Goal: Find contact information: Find contact information

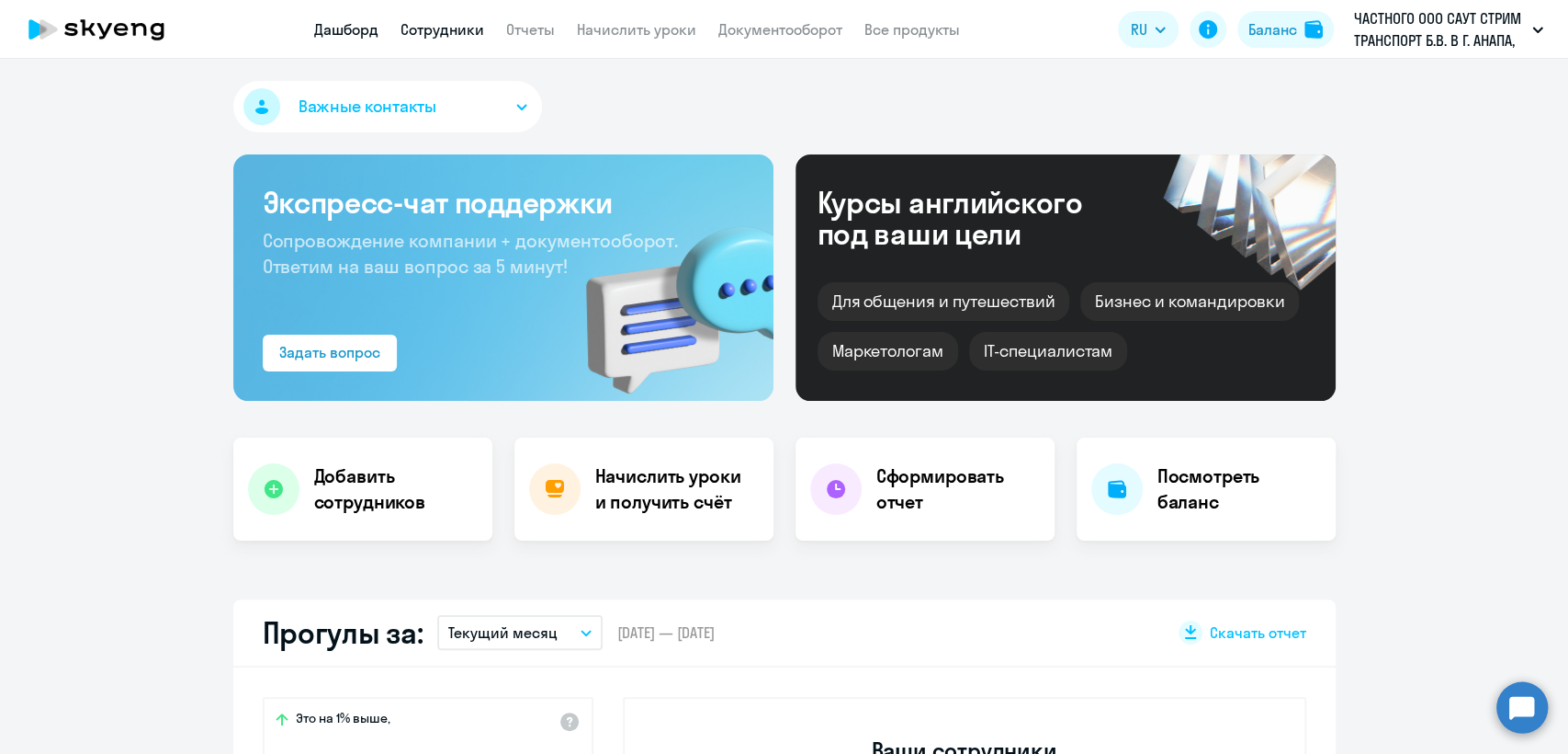
click at [434, 23] on link "Сотрудники" at bounding box center [442, 29] width 84 height 19
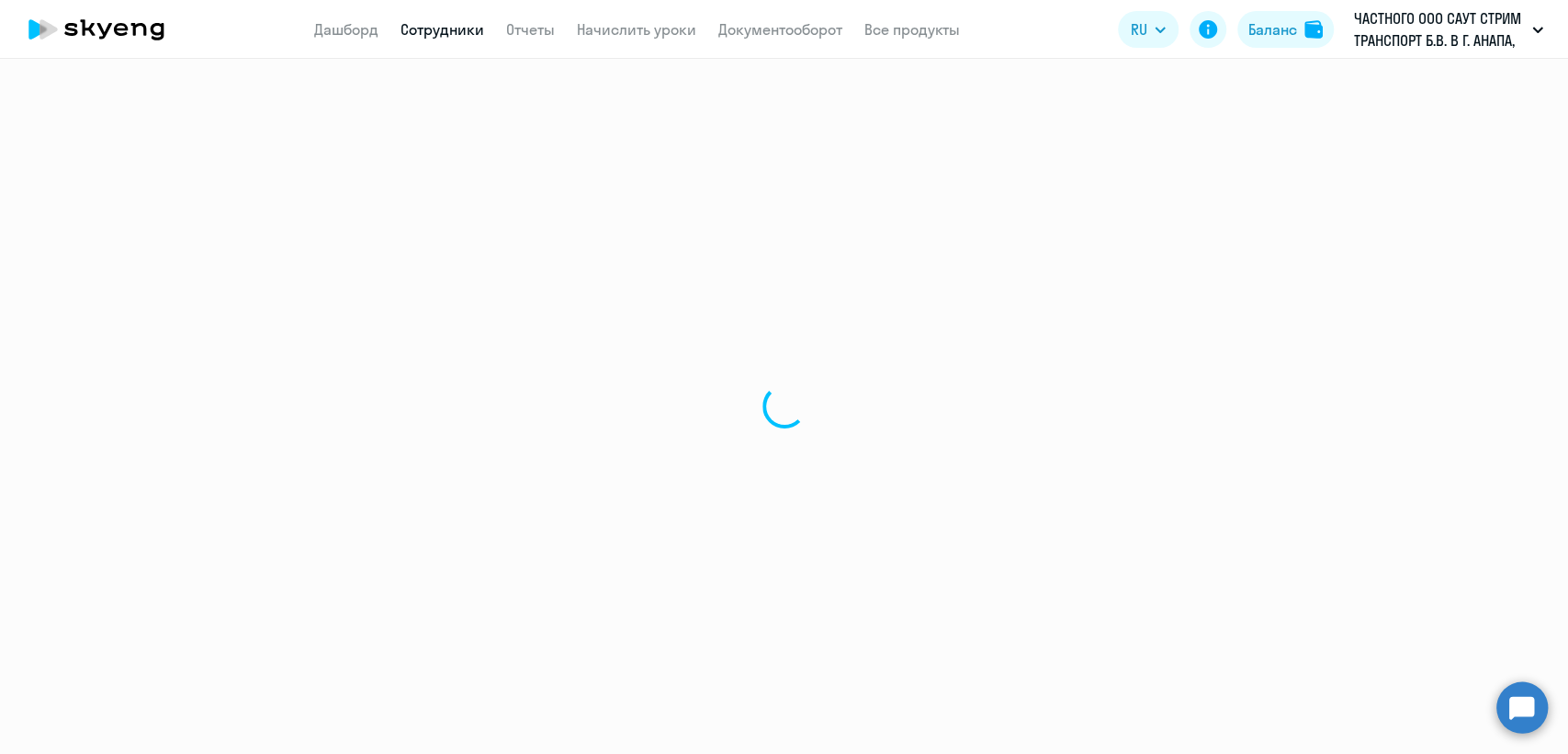
select select "30"
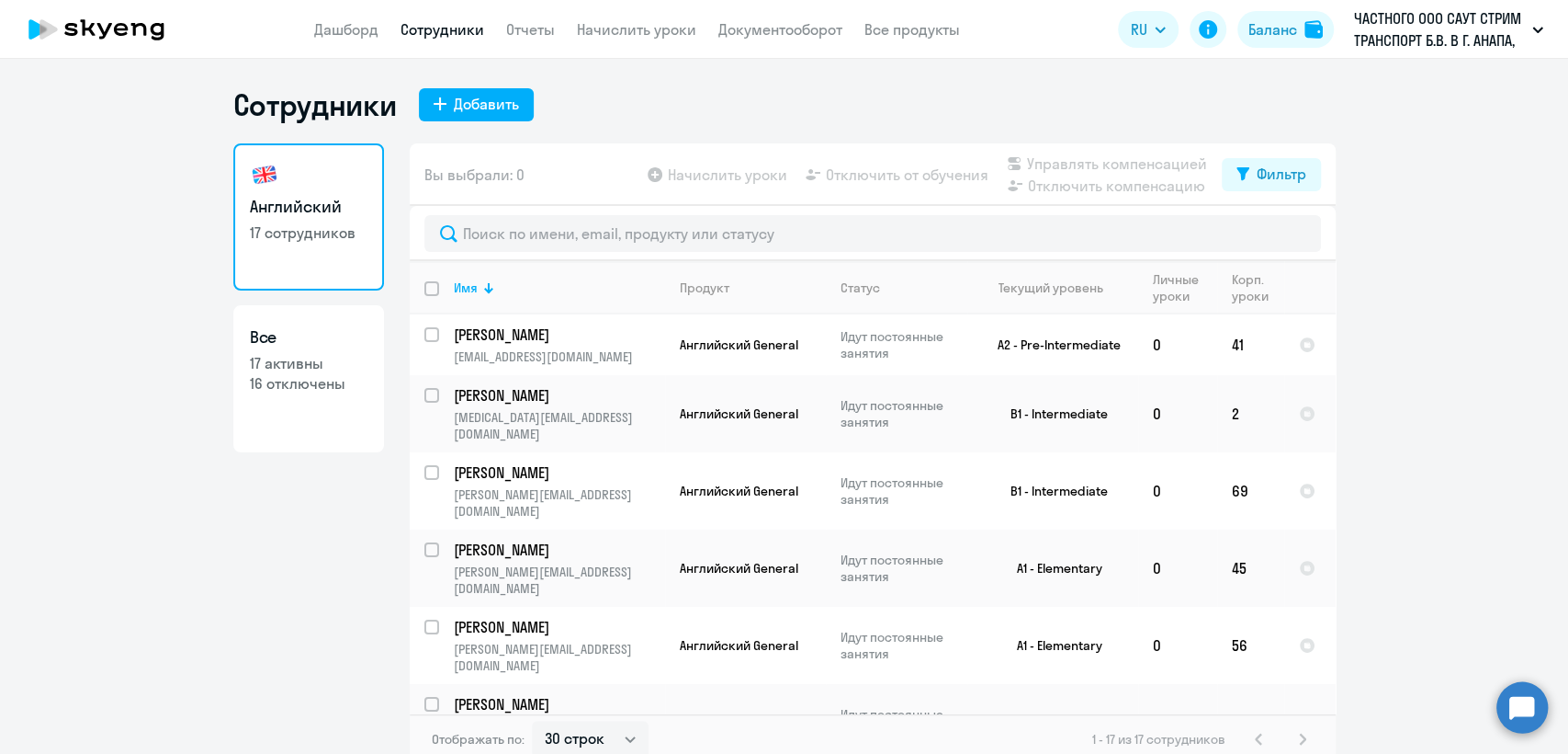
click at [351, 39] on app-menu-item-link "Дашборд" at bounding box center [347, 30] width 64 height 23
click at [347, 31] on link "Дашборд" at bounding box center [347, 29] width 64 height 19
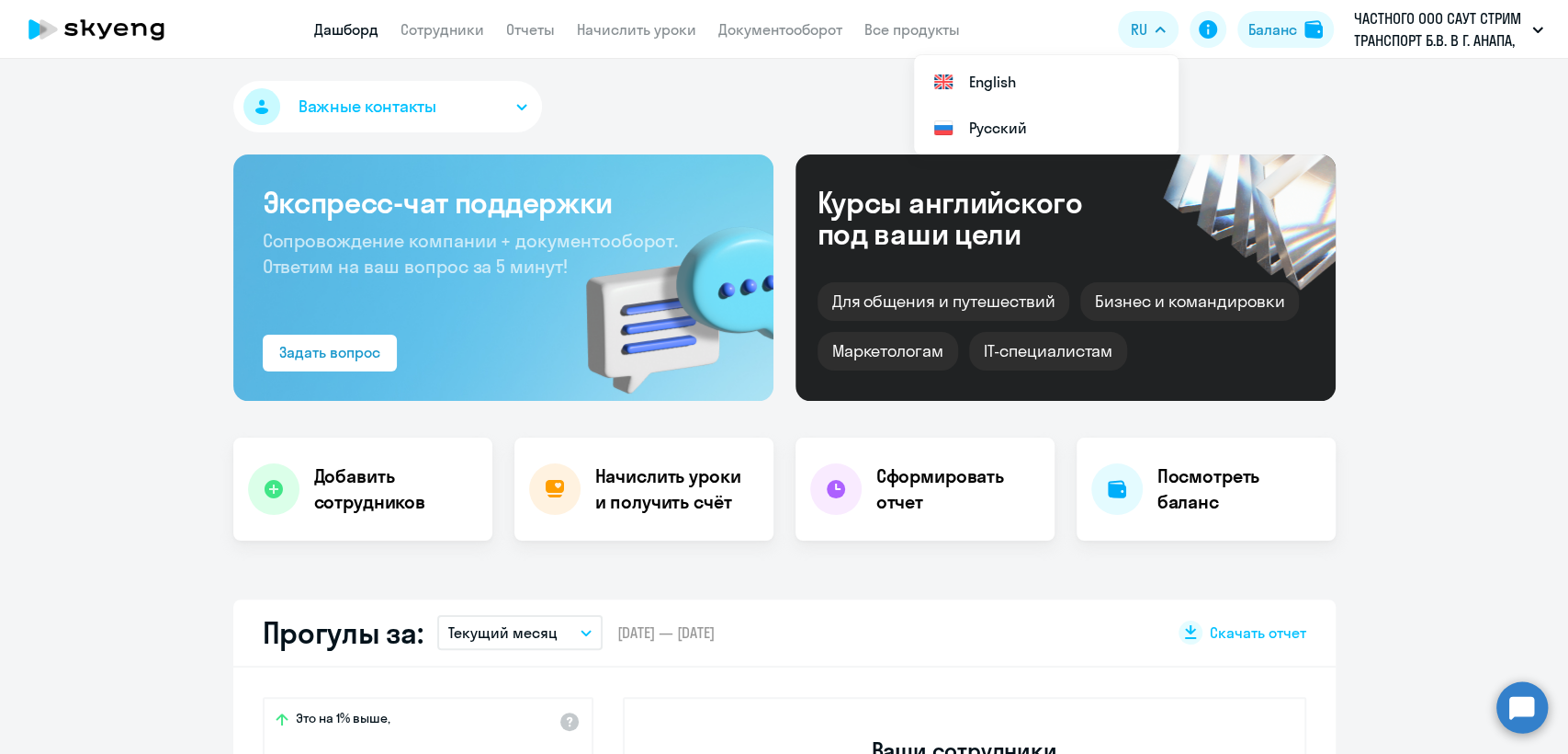
select select "30"
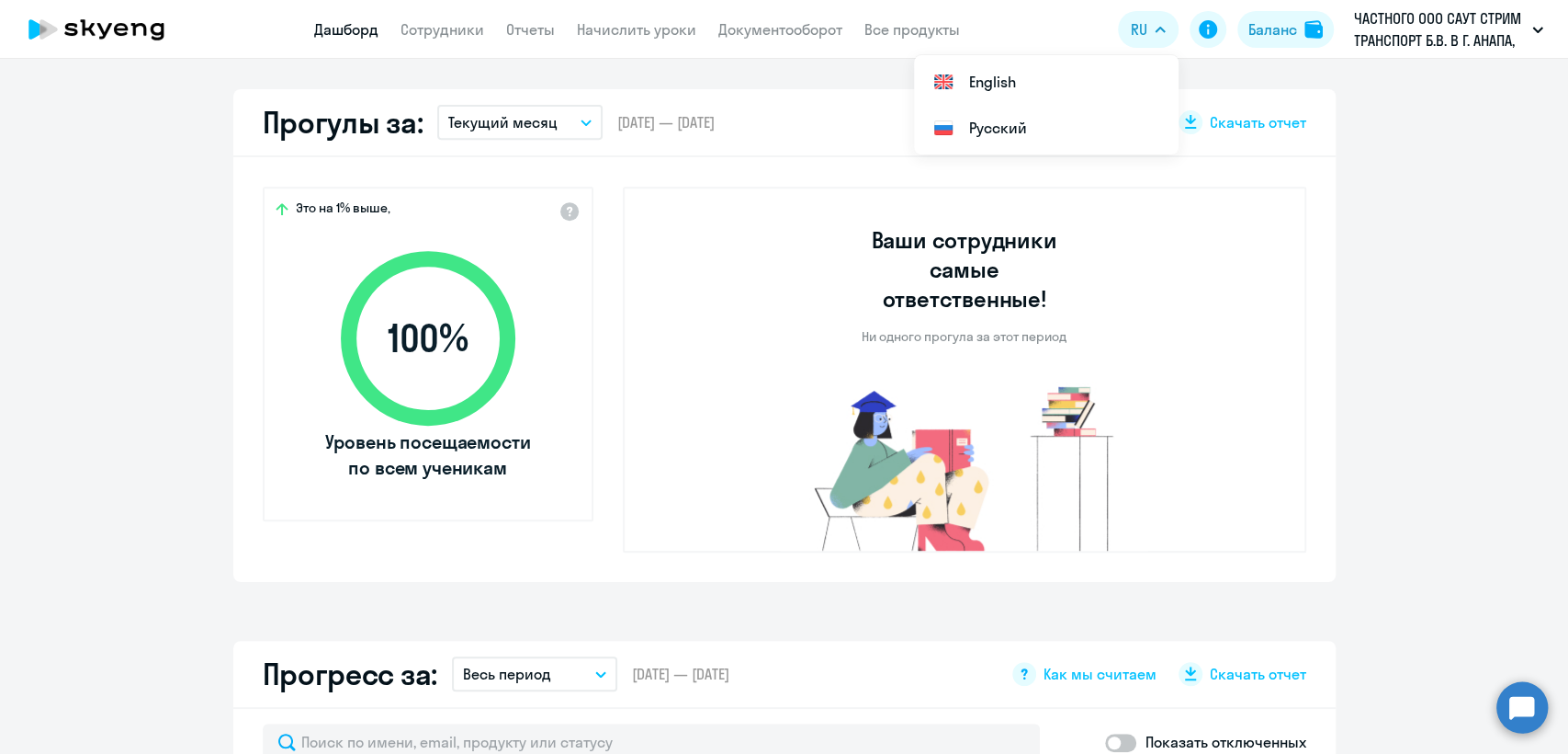
scroll to position [306, 0]
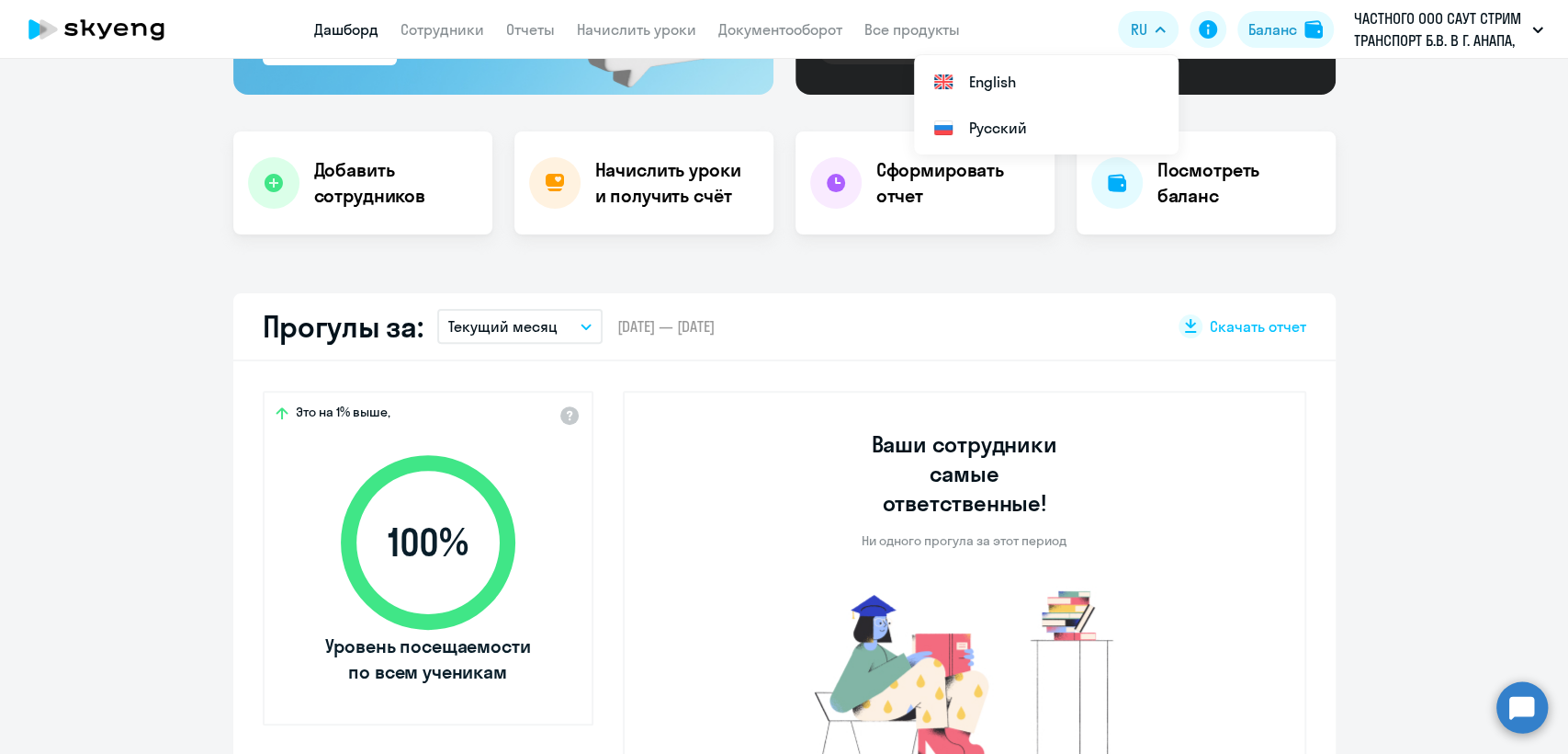
click at [522, 326] on p "Текущий месяц" at bounding box center [503, 326] width 109 height 22
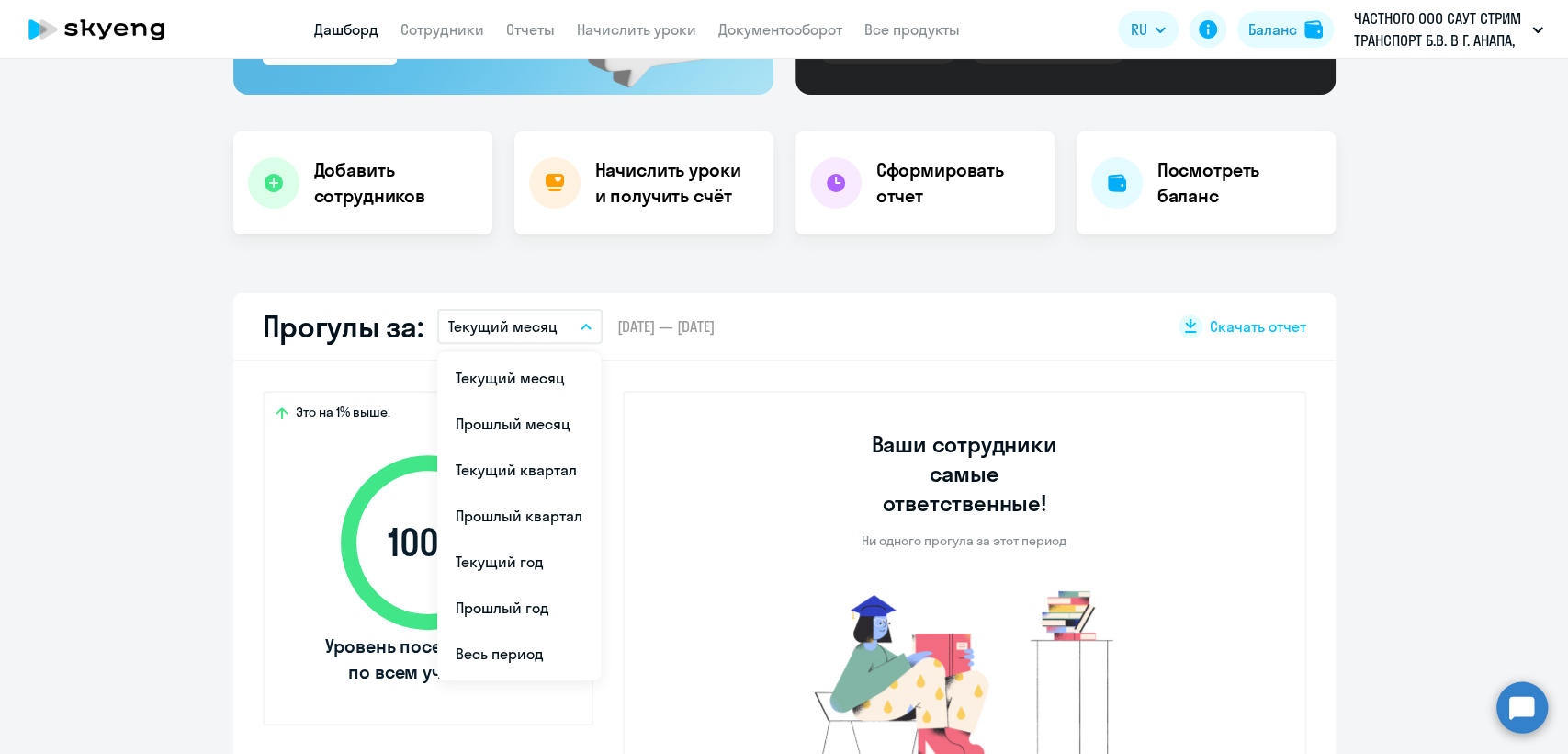
click at [1500, 413] on app-truancy-attendance-dashboard "Прогулы за: Текущий месяц Текущий месяц Прошлый месяц Текущий квартал Прошлый к…" at bounding box center [784, 539] width 1568 height 492
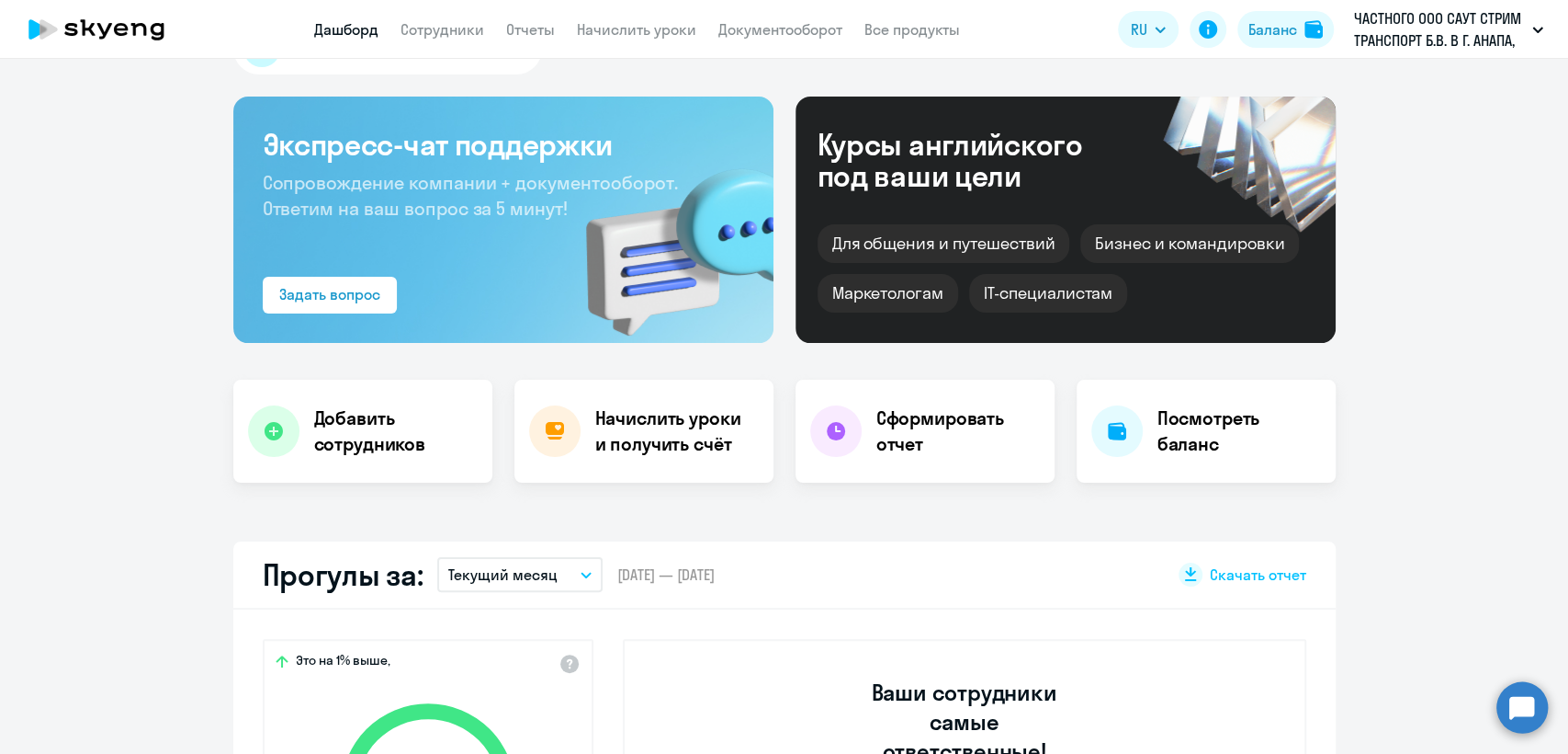
scroll to position [0, 0]
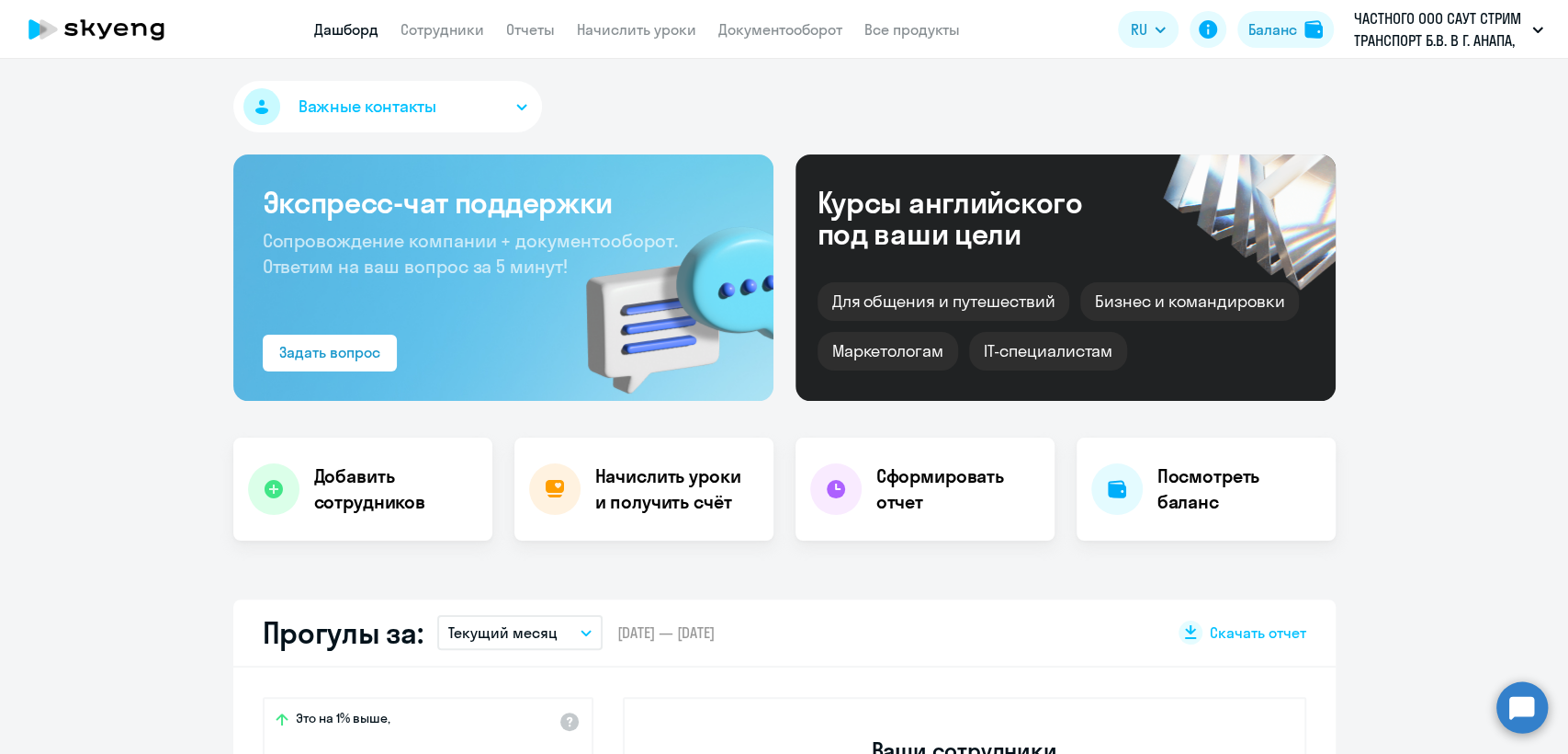
click at [1422, 63] on div "Важные контакты Экспресс-чат поддержки Сопровождение компании + документооборот…" at bounding box center [784, 405] width 1568 height 694
click at [1432, 39] on p "ЧАСТНОГО ООО САУТ СТРИМ ТРАНСПОРТ Б.В. В Г. АНАПА, ФЛ, Группа 3 (предоплата)" at bounding box center [1439, 29] width 171 height 44
click at [433, 35] on link "Сотрудники" at bounding box center [442, 29] width 84 height 19
select select "30"
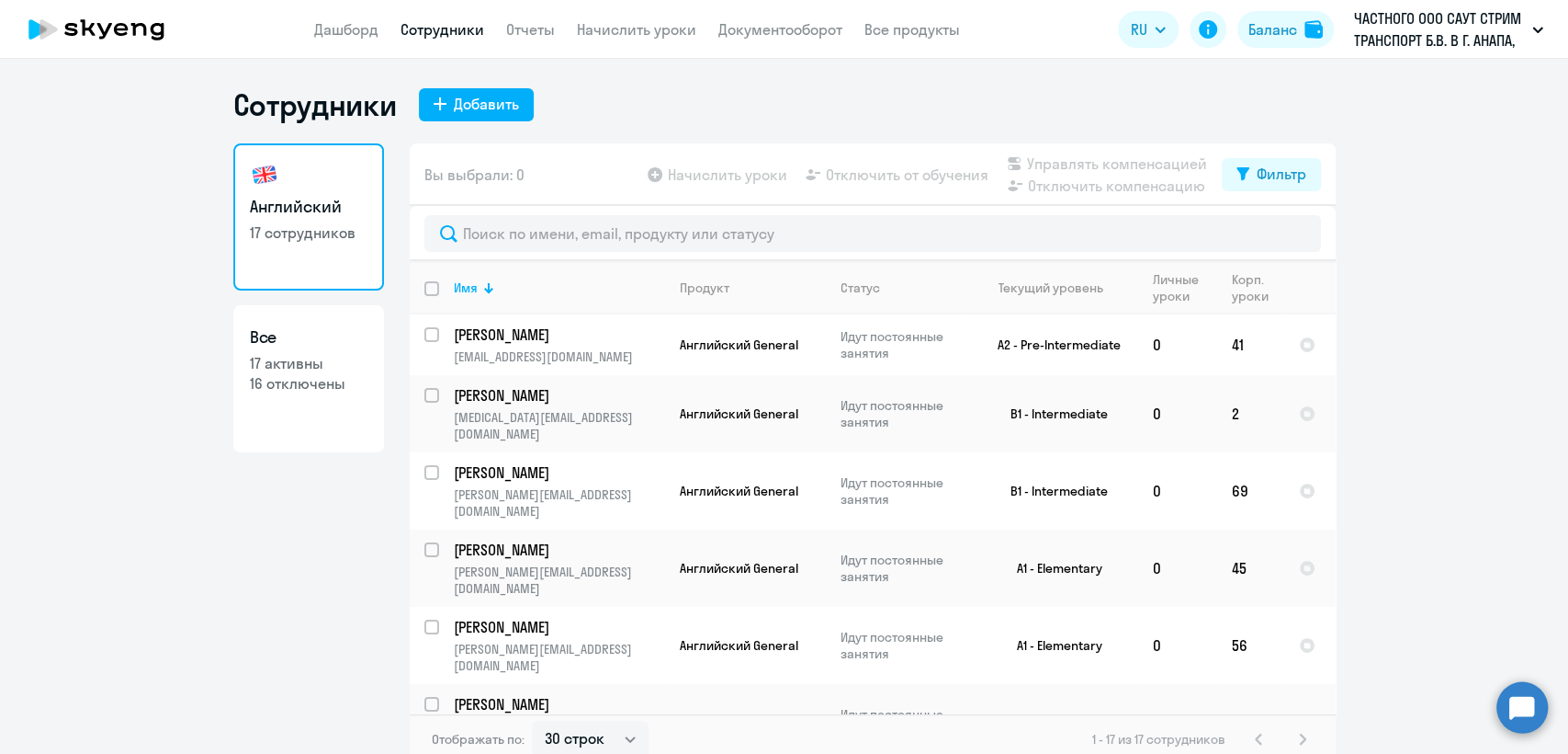
click at [331, 15] on app-header "Дашборд Сотрудники Отчеты Начислить уроки Документооборот Все продукты Дашборд …" at bounding box center [784, 29] width 1568 height 59
click at [350, 33] on link "Дашборд" at bounding box center [347, 29] width 64 height 19
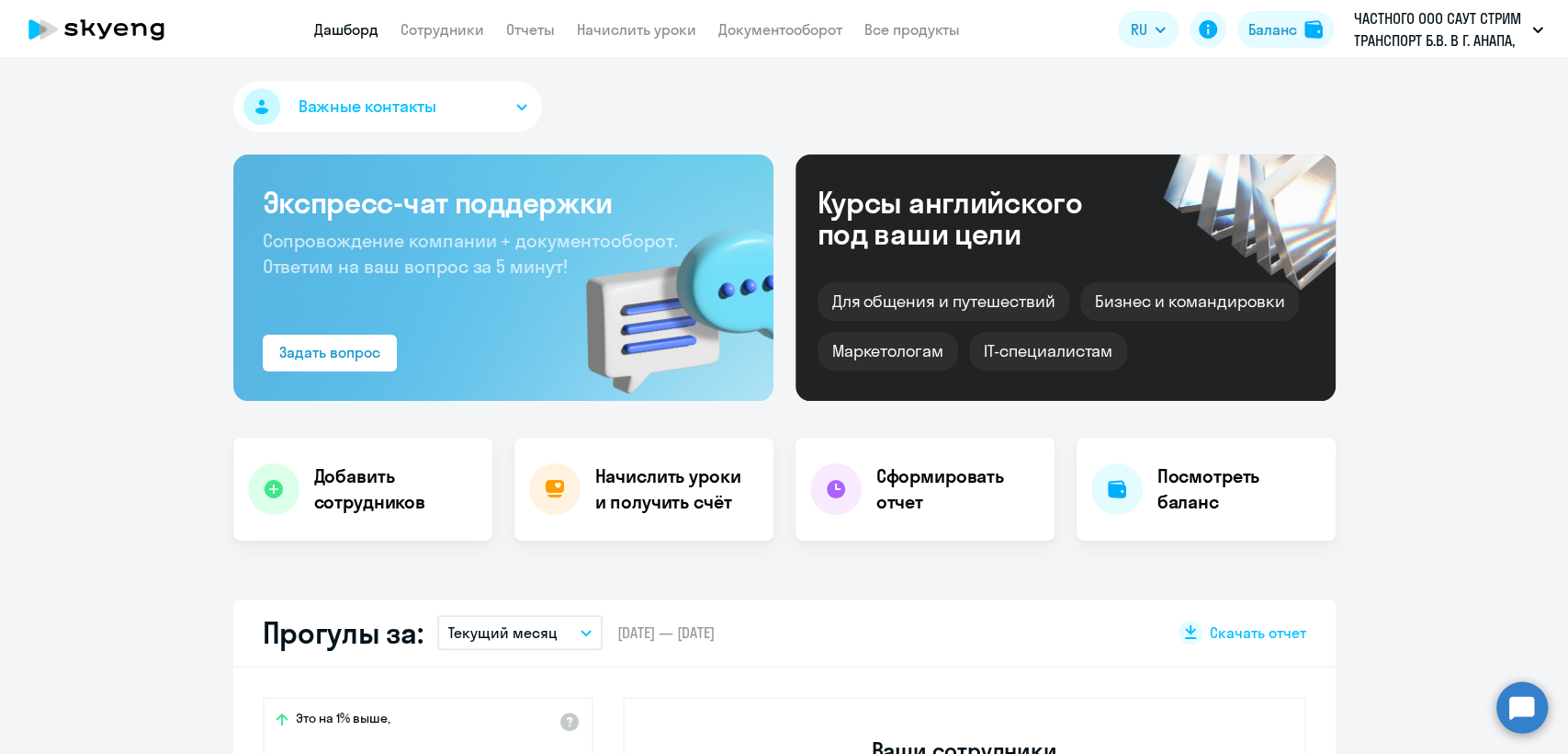
select select "30"
click at [426, 38] on link "Сотрудники" at bounding box center [442, 29] width 84 height 19
select select "30"
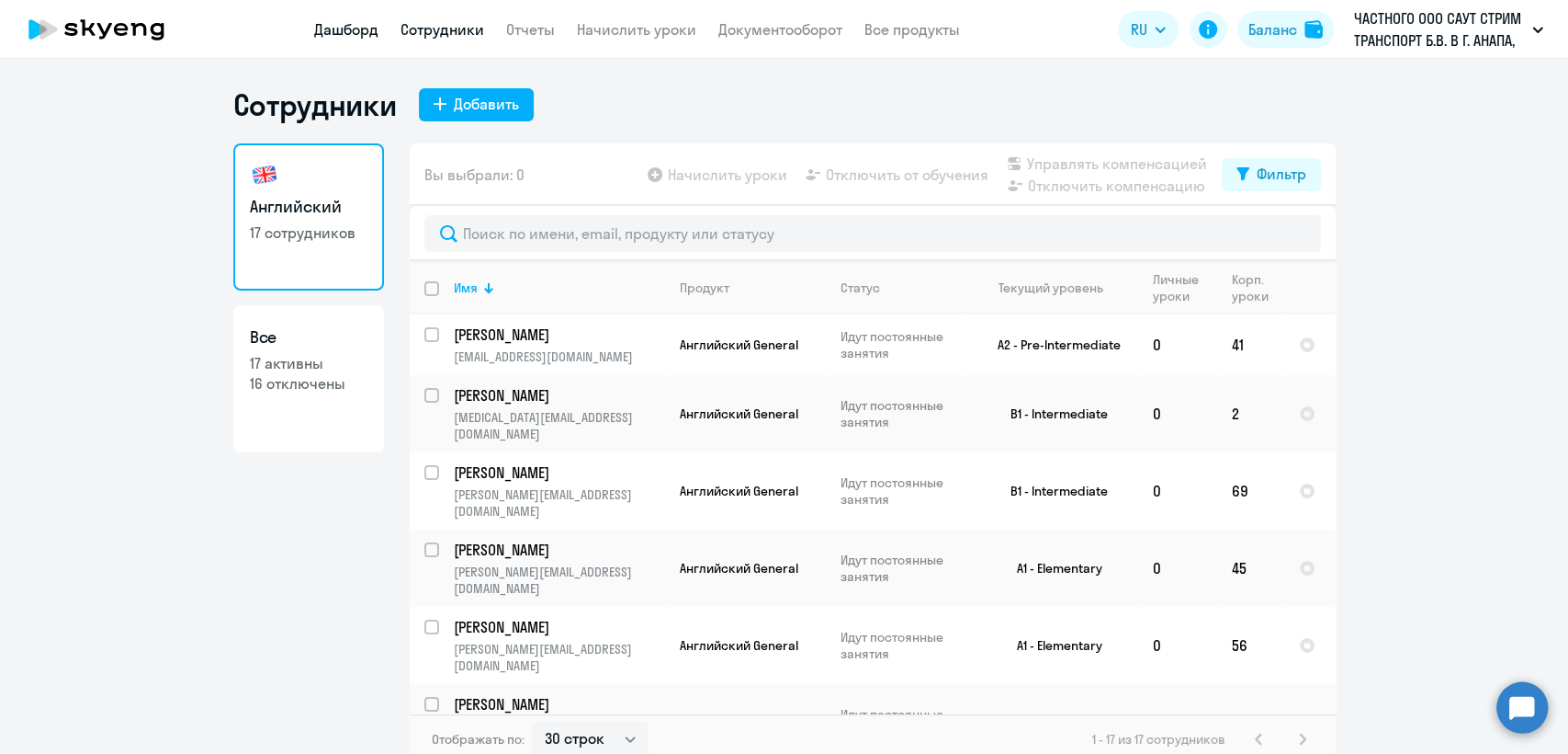
click at [337, 31] on link "Дашборд" at bounding box center [347, 29] width 64 height 19
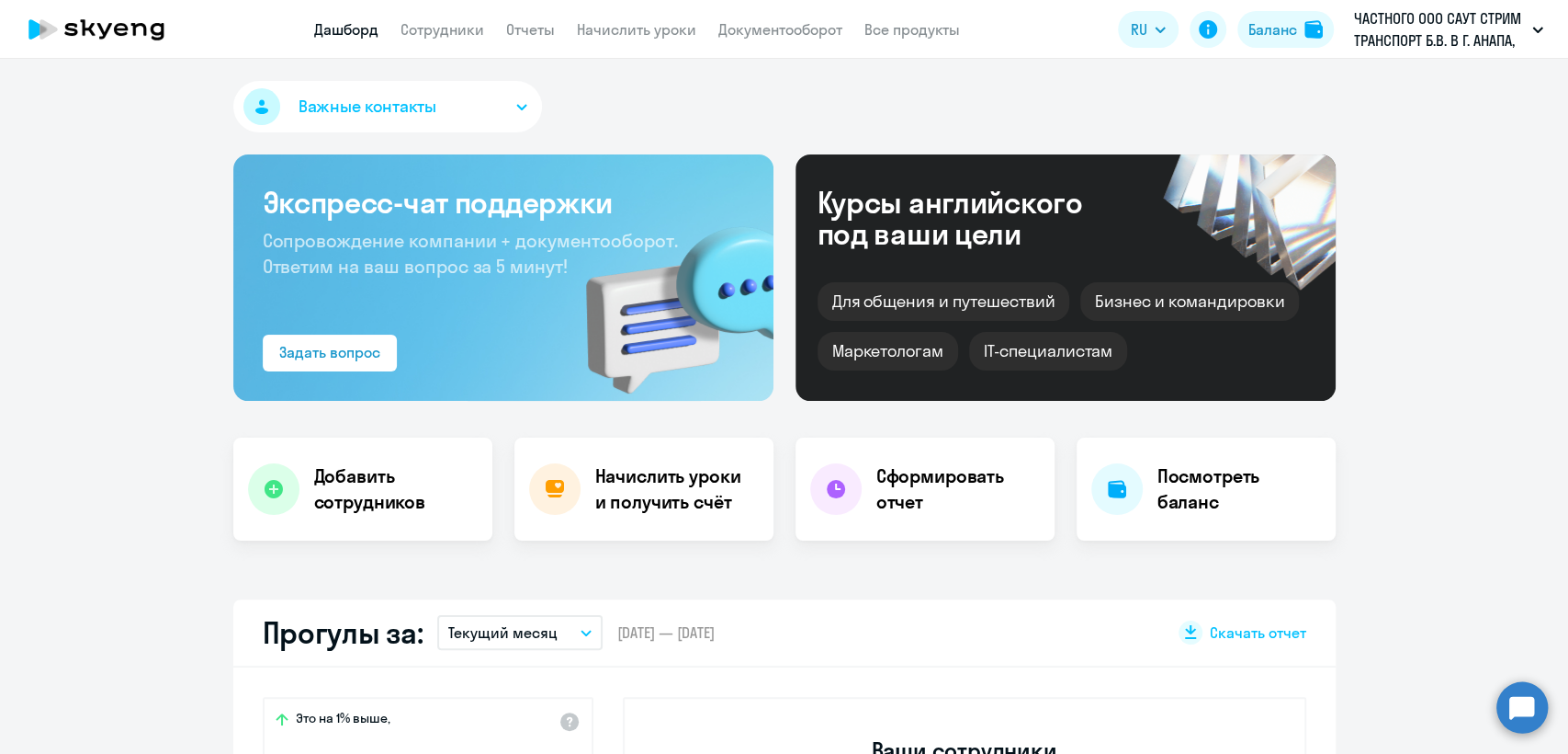
select select "30"
click at [425, 21] on link "Сотрудники" at bounding box center [442, 29] width 84 height 19
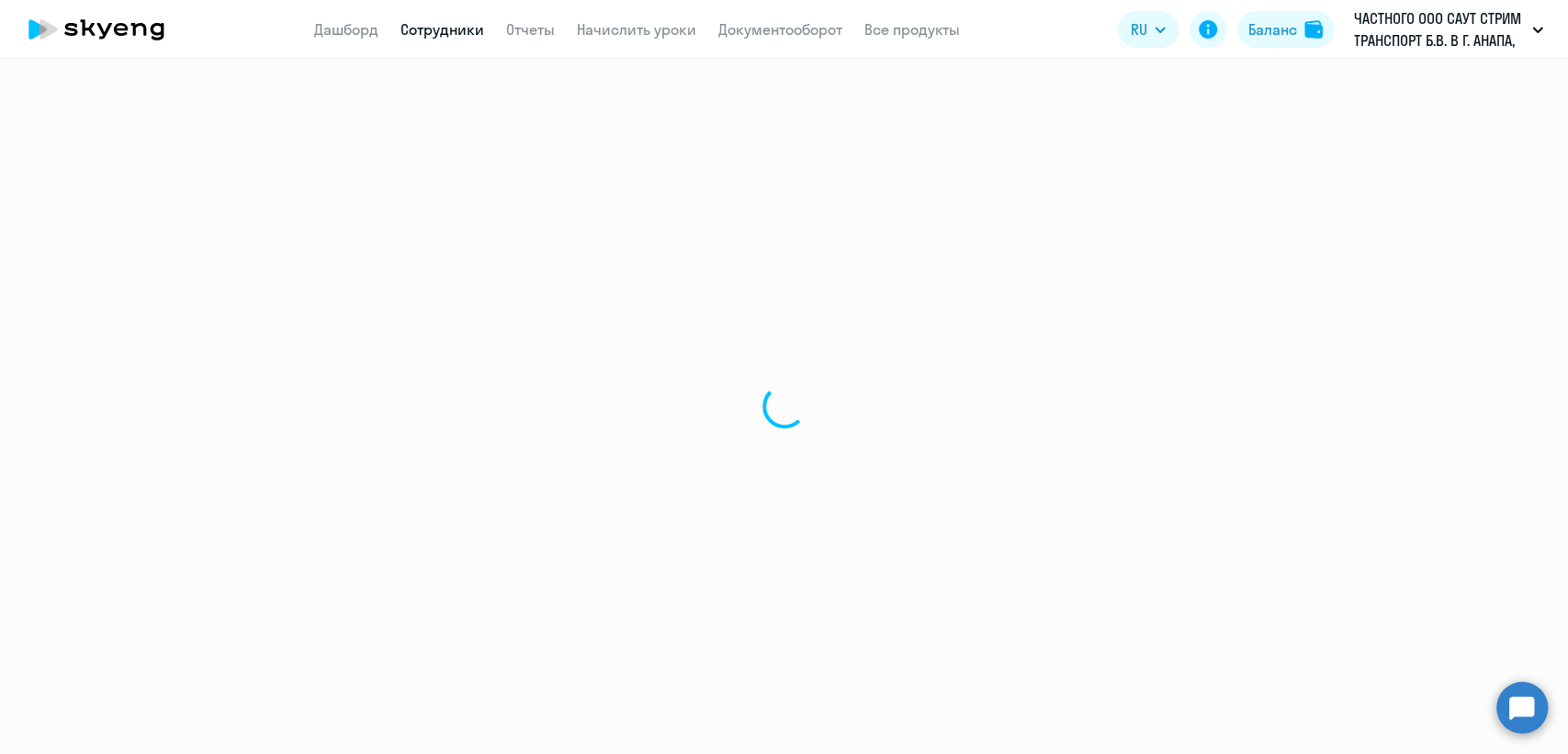
select select "30"
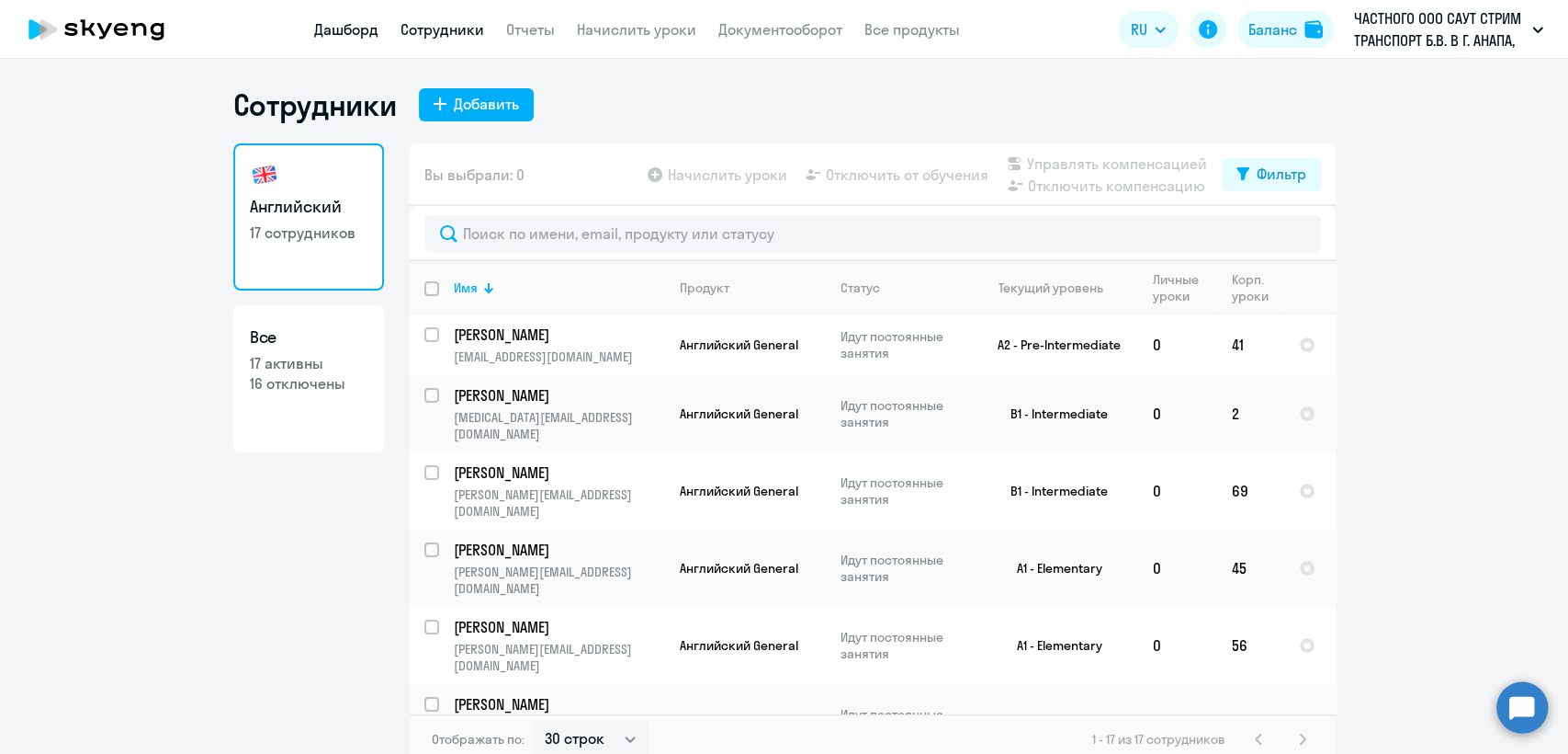
click at [352, 30] on link "Дашборд" at bounding box center [347, 29] width 64 height 19
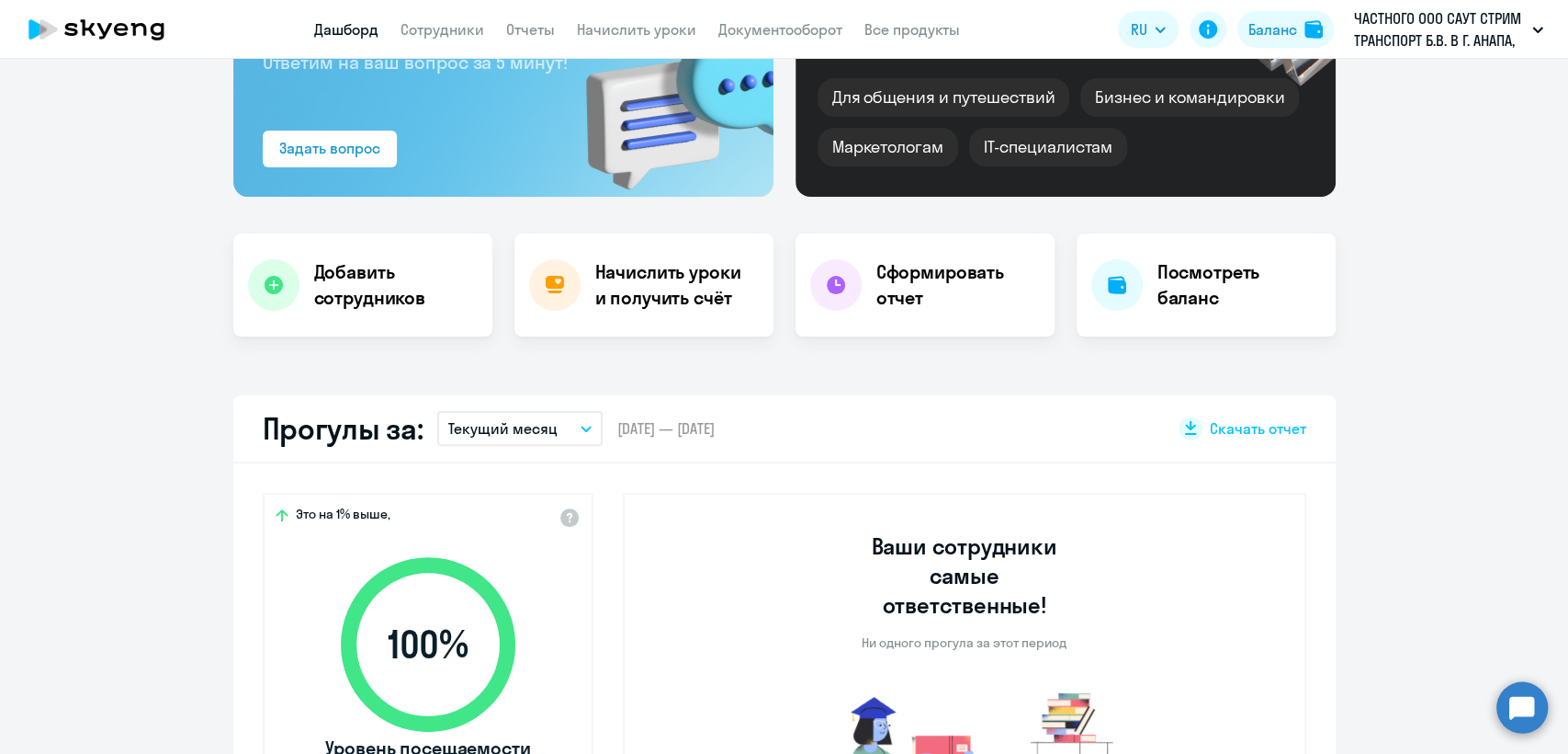
scroll to position [408, 0]
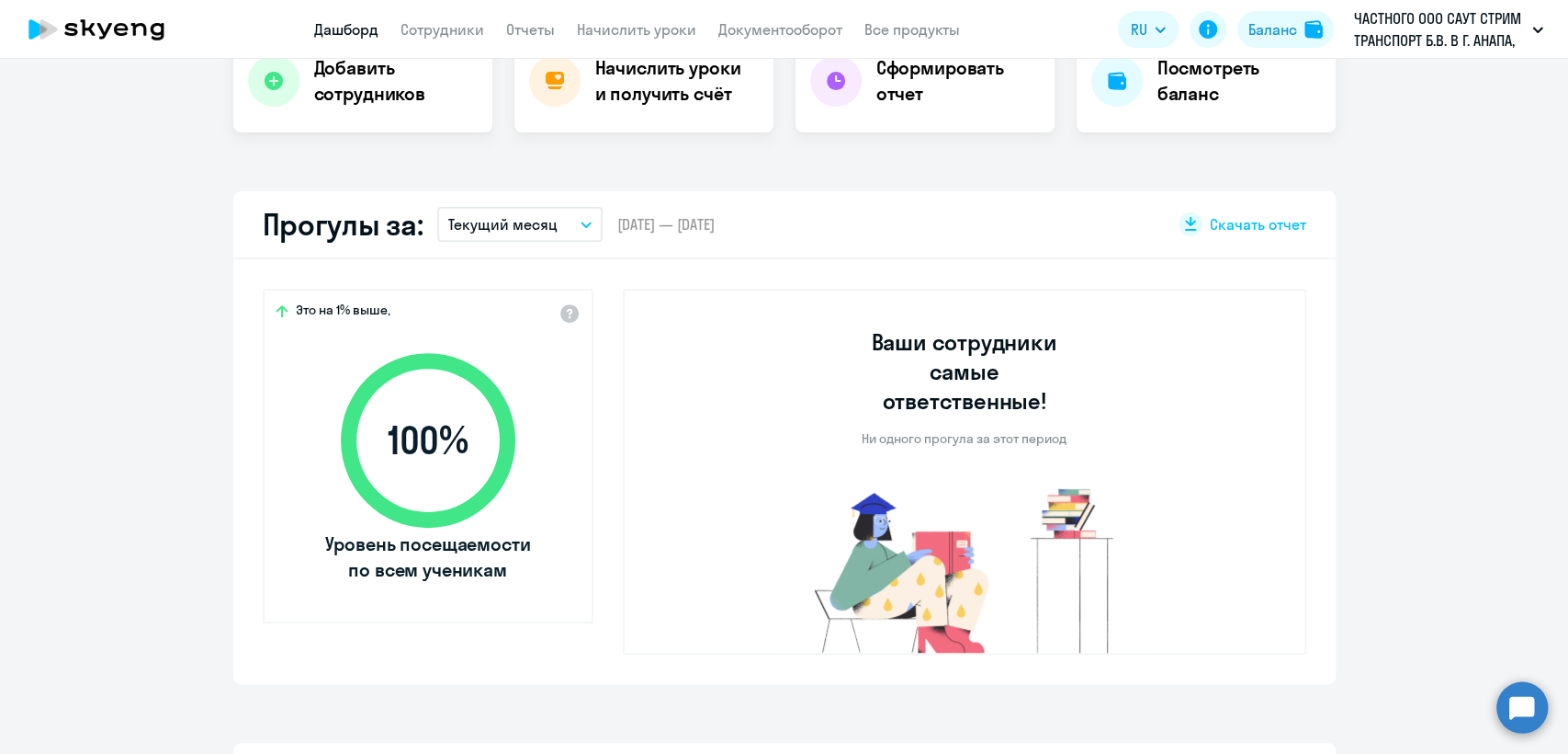
click at [516, 227] on p "Текущий месяц" at bounding box center [503, 224] width 109 height 22
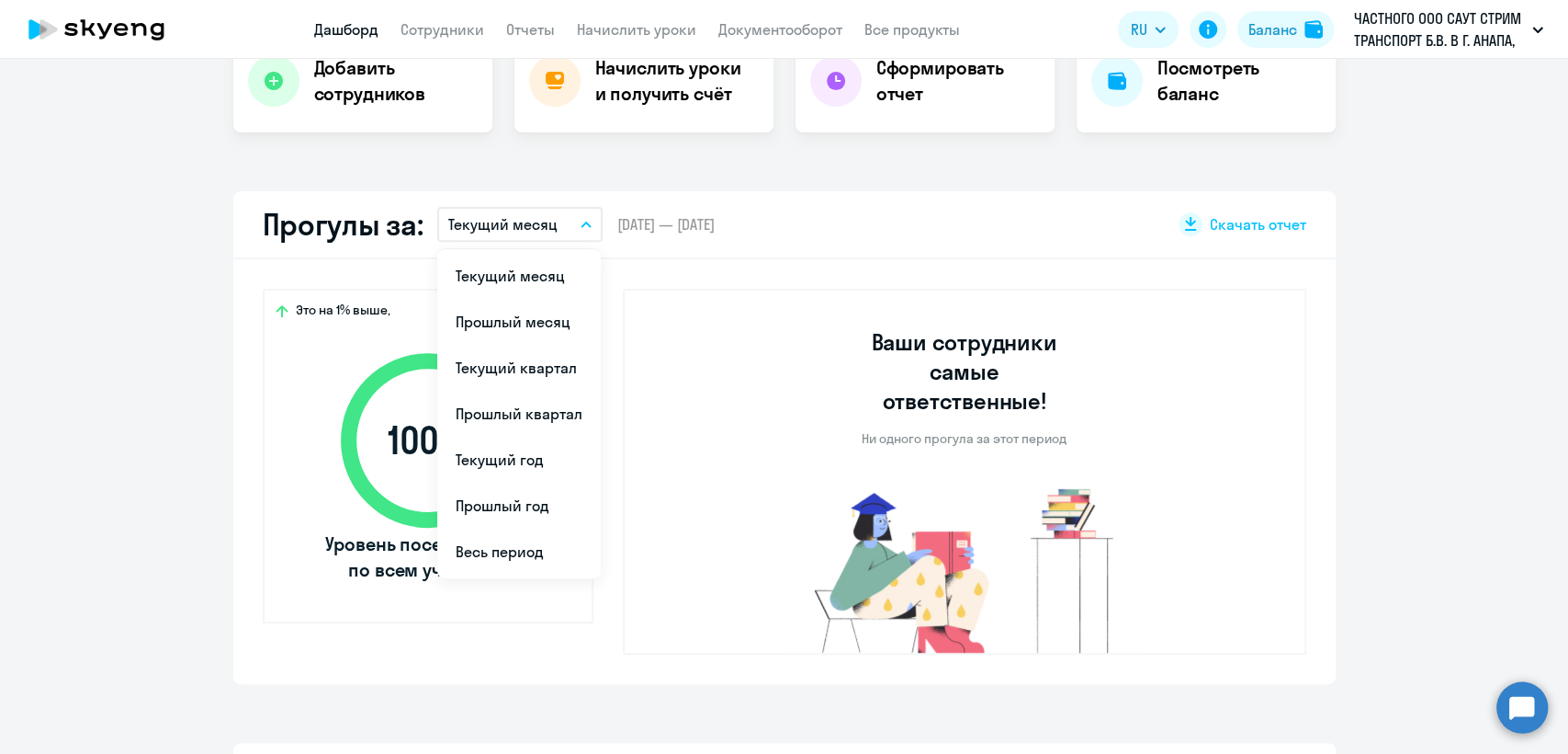
click at [140, 289] on app-truancy-attendance-dashboard "Прогулы за: Текущий месяц Текущий месяц Прошлый месяц Текущий квартал Прошлый к…" at bounding box center [784, 438] width 1568 height 492
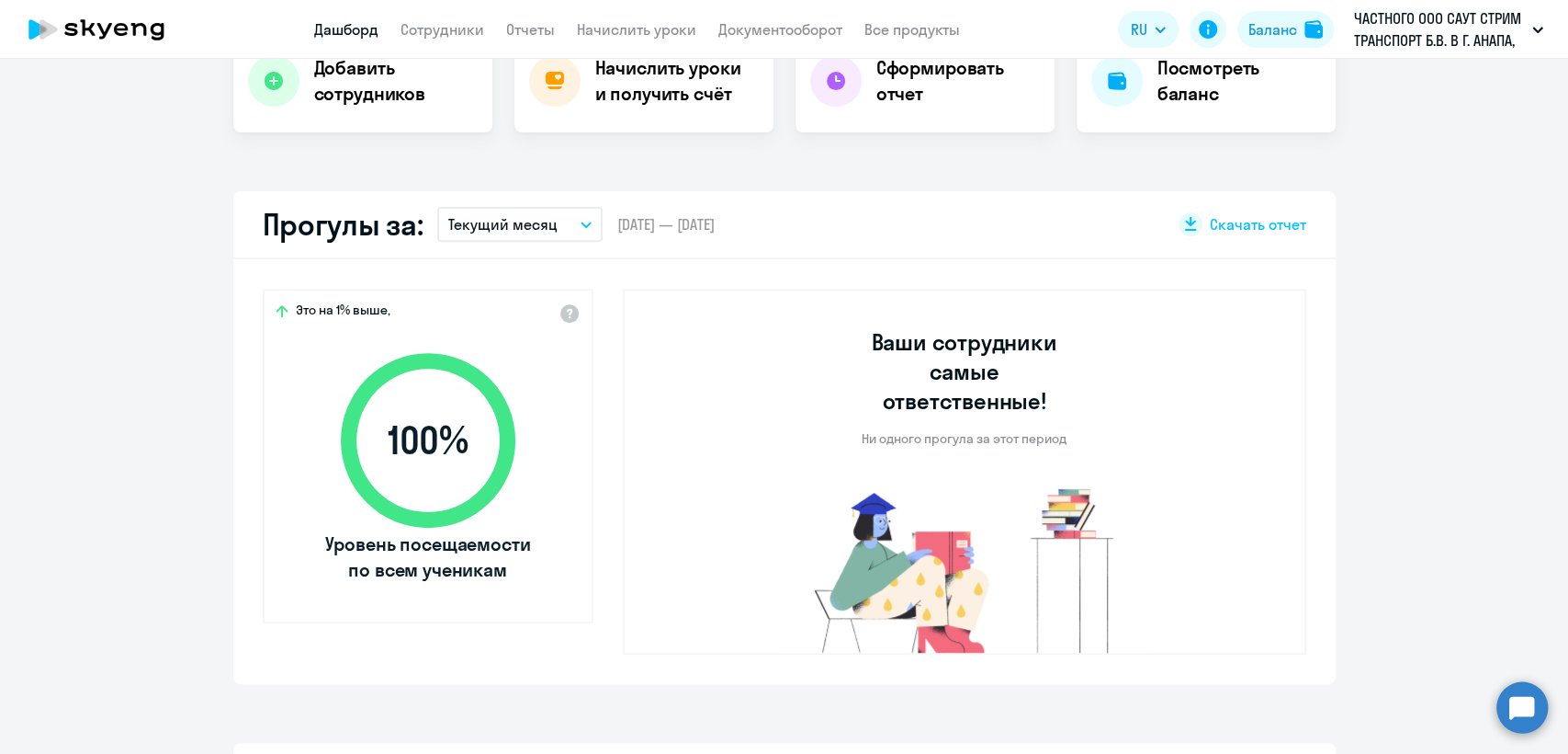
select select "30"
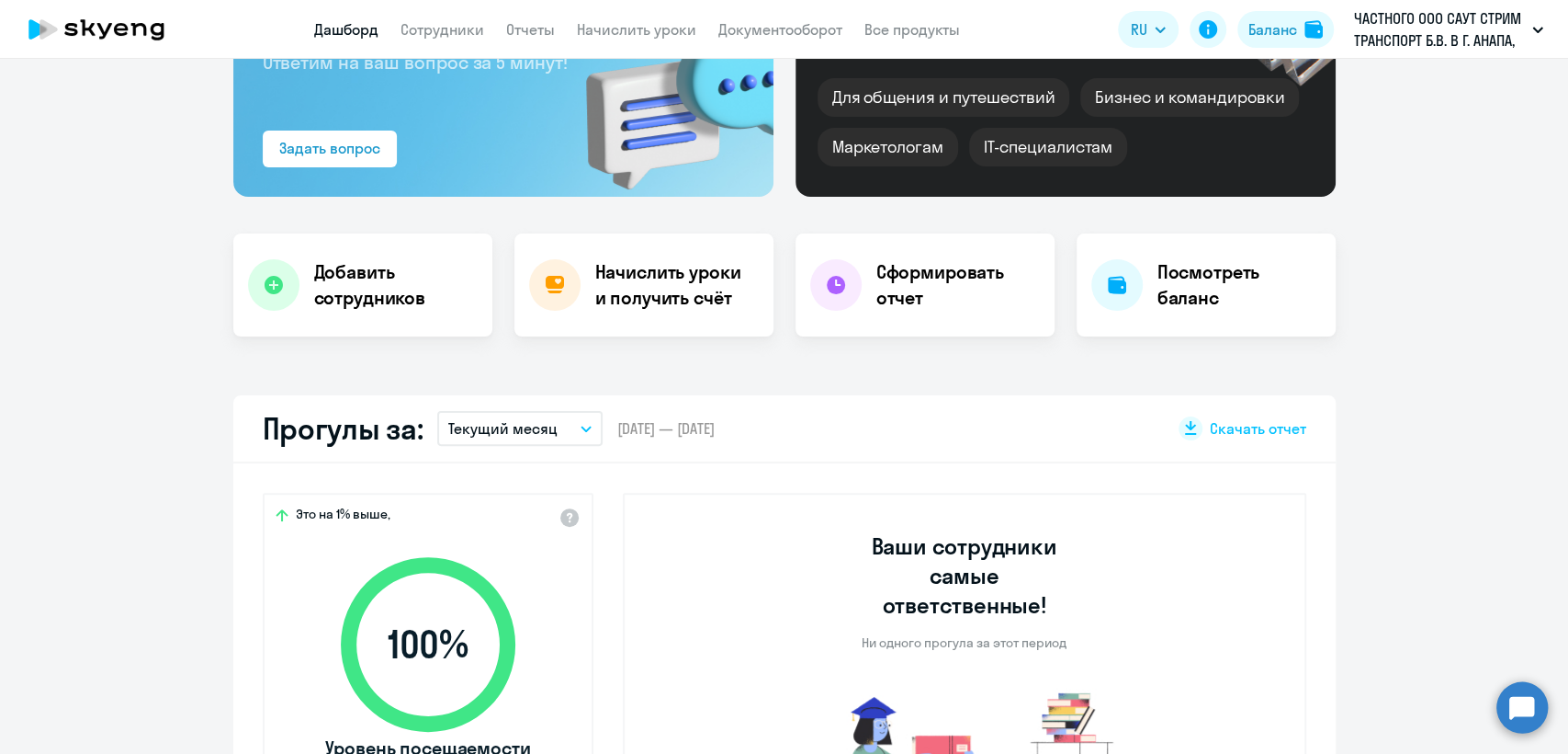
scroll to position [0, 0]
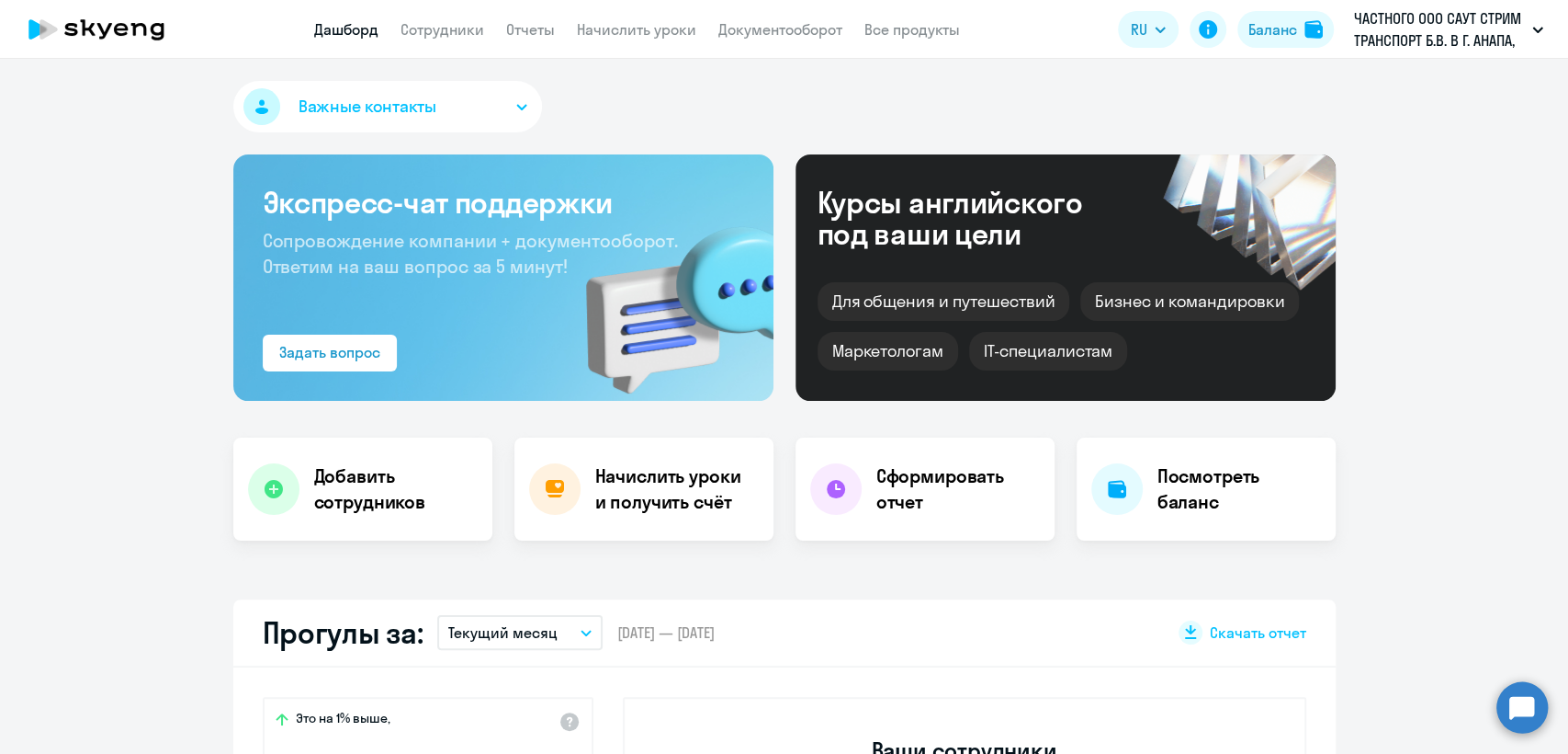
select select "30"
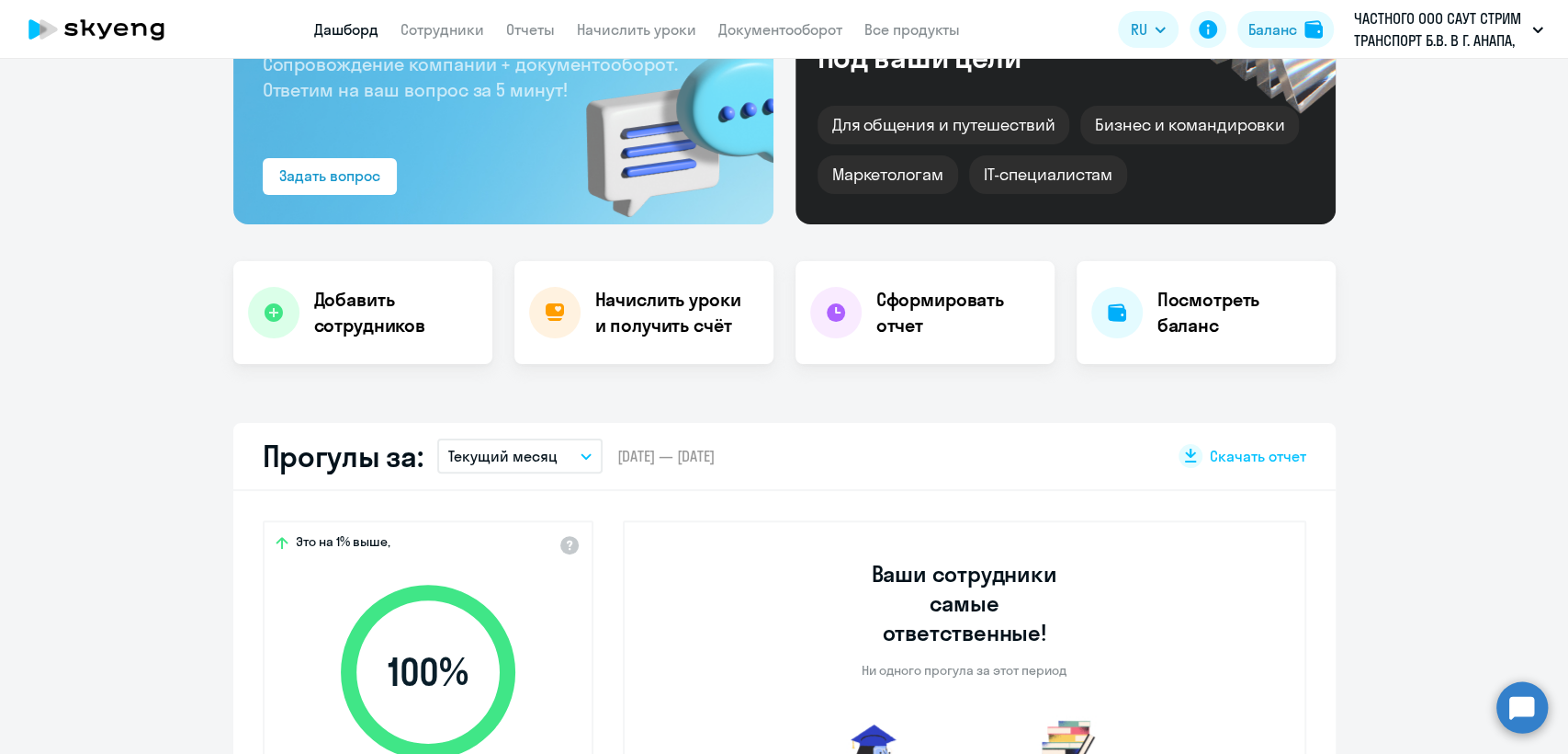
scroll to position [204, 0]
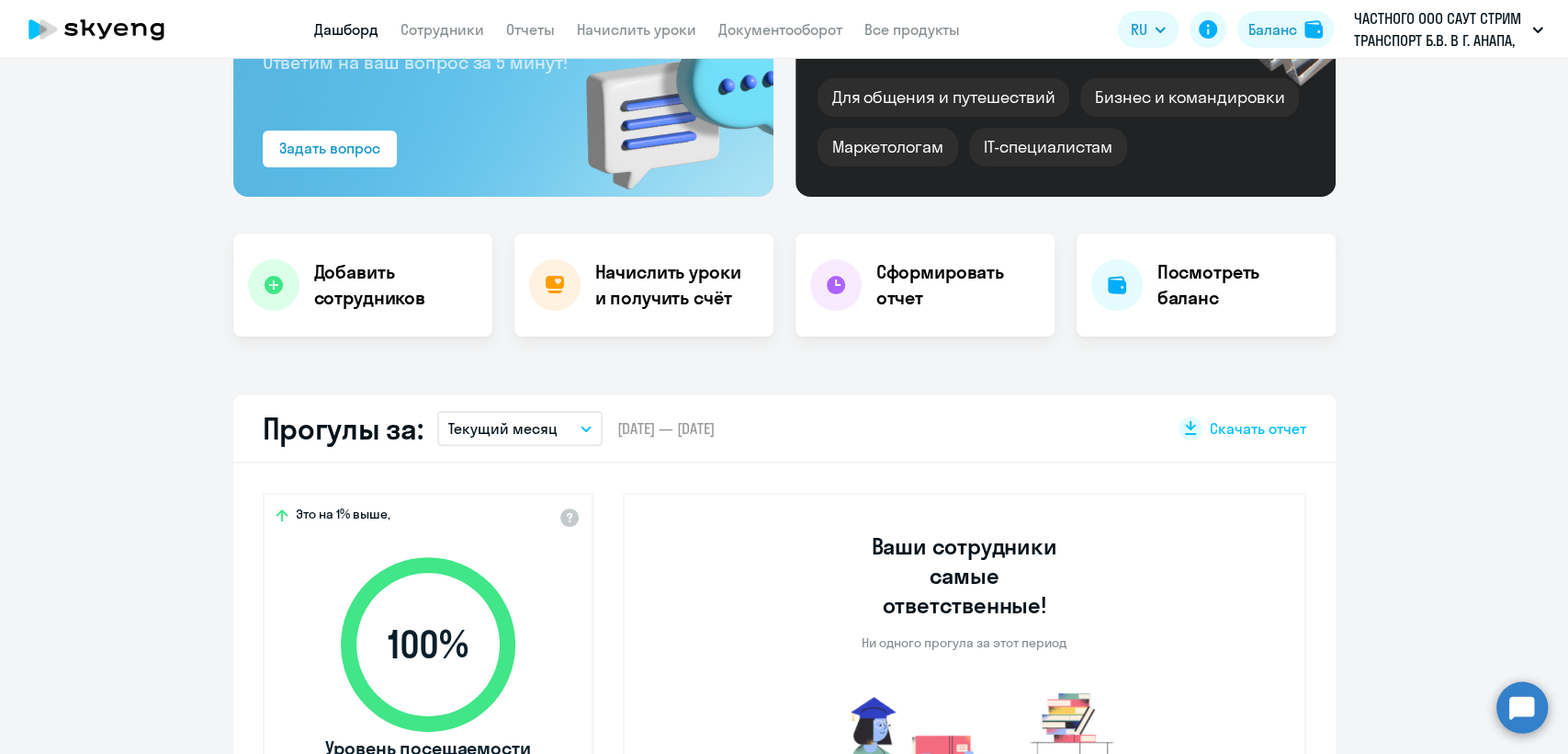
click at [444, 9] on app-header "Дашборд Сотрудники Отчеты Начислить уроки Документооборот Все продукты Дашборд …" at bounding box center [784, 29] width 1568 height 59
click at [448, 31] on link "Сотрудники" at bounding box center [442, 29] width 84 height 19
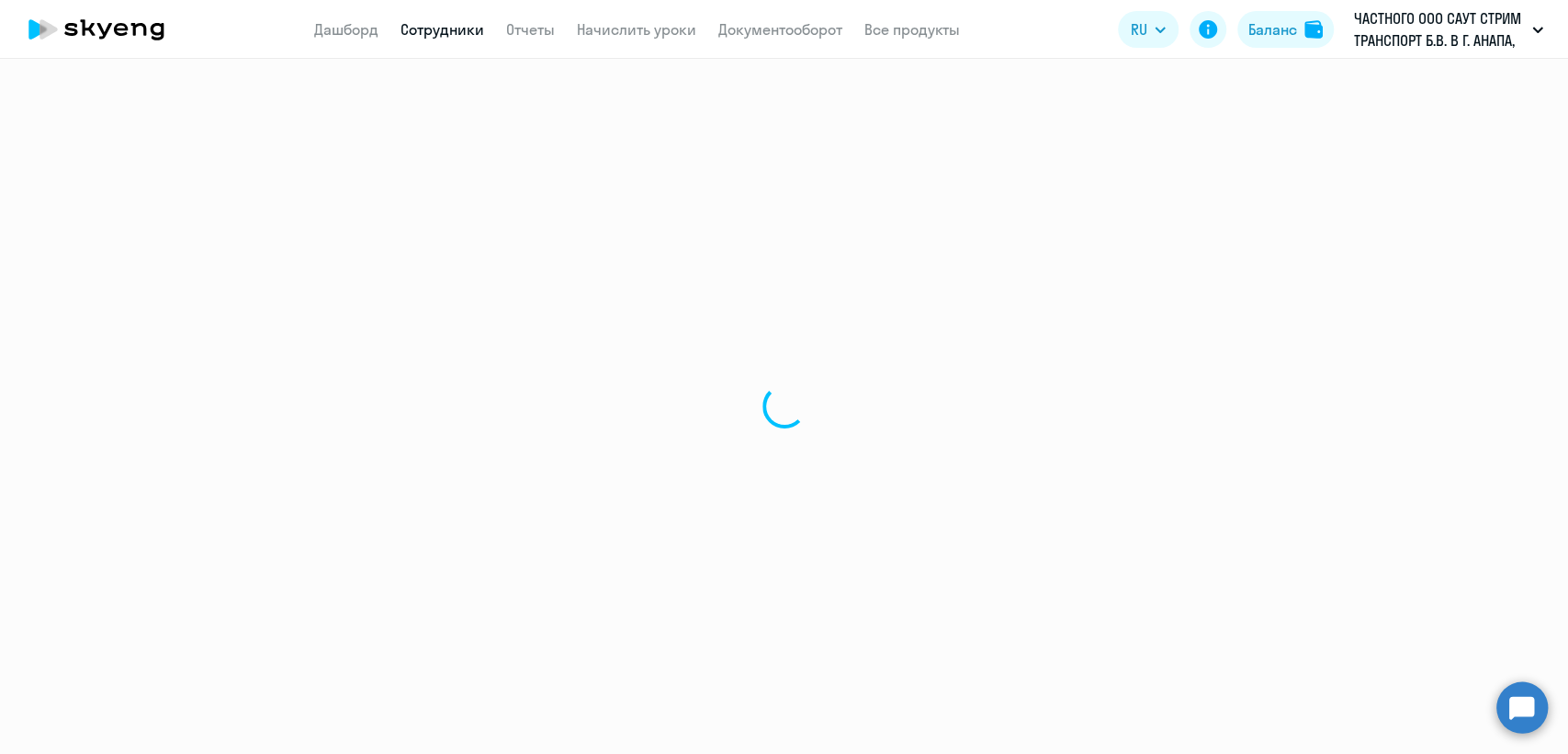
select select "30"
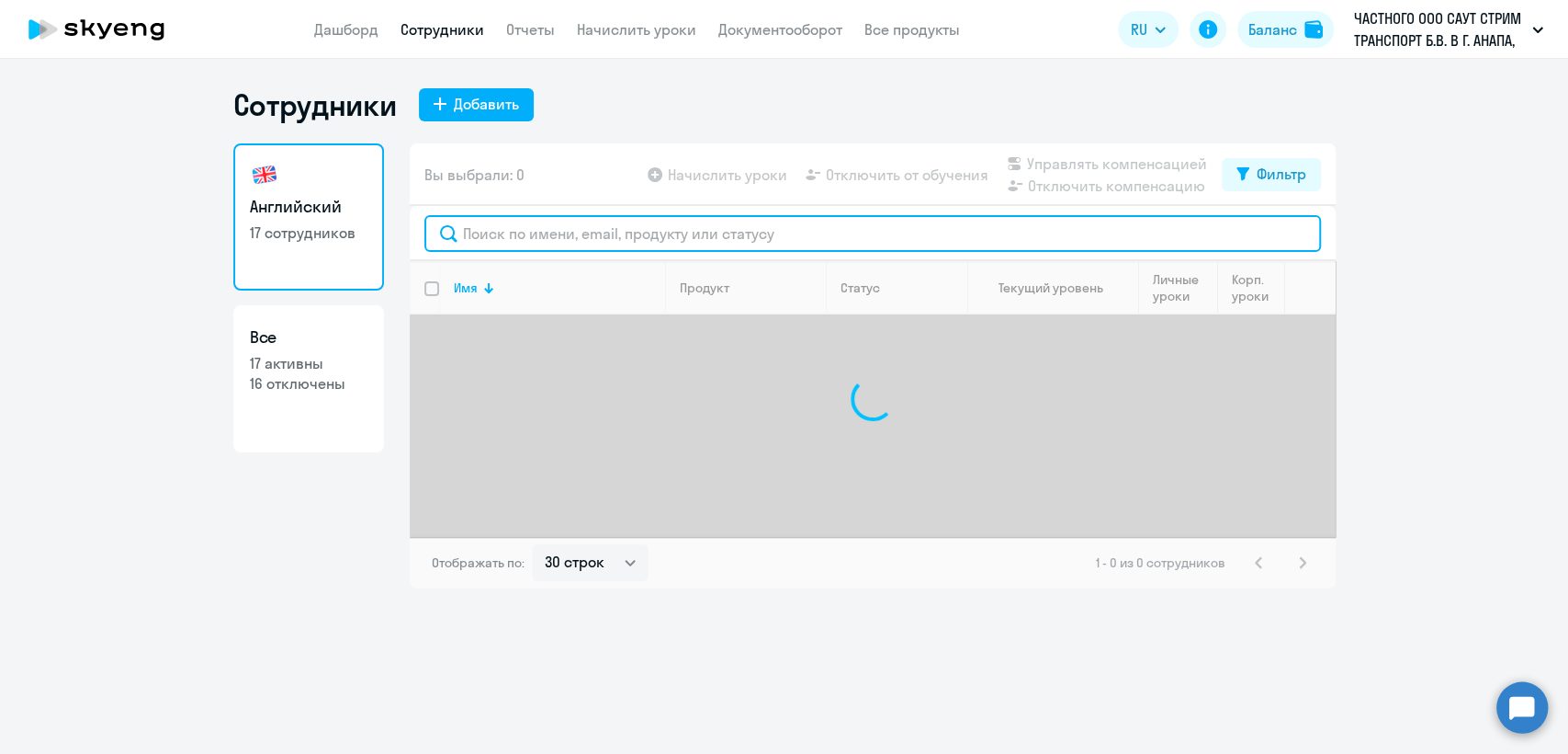
click at [534, 249] on input "text" at bounding box center [873, 233] width 897 height 37
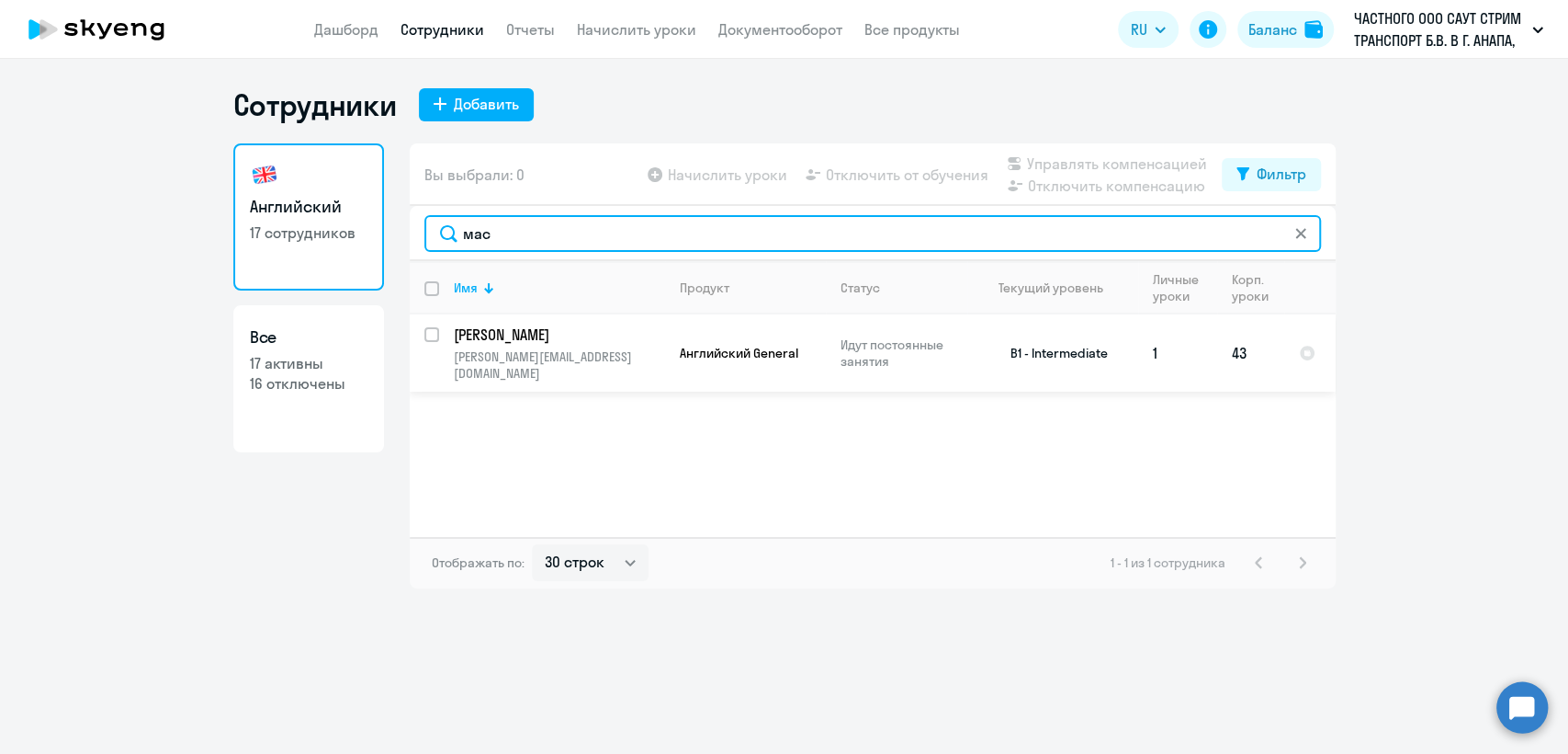
type input "мас"
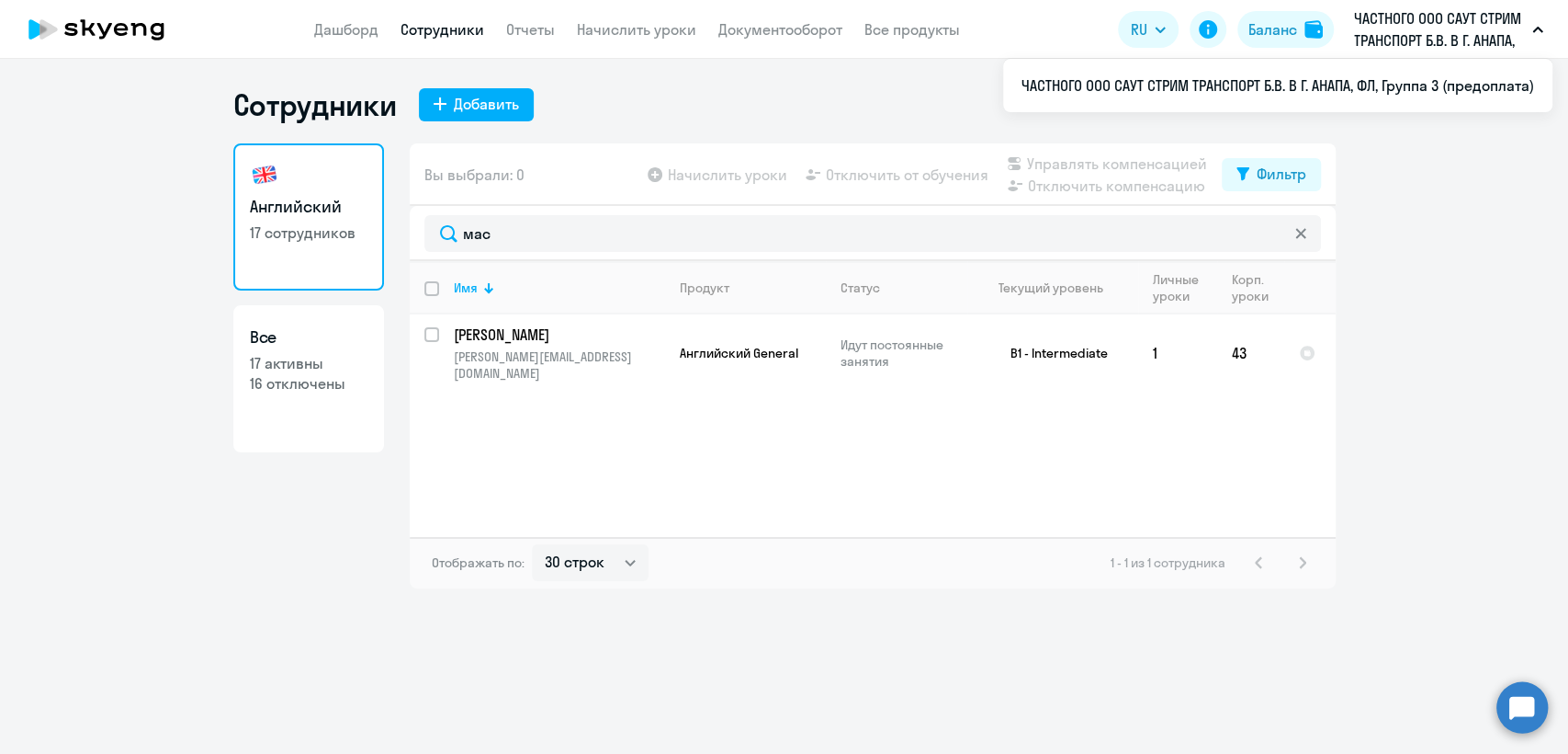
click at [1521, 38] on p "ЧАСТНОГО ООО САУТ СТРИМ ТРАНСПОРТ Б.В. В Г. АНАПА, ФЛ, Группа 3 (предоплата)" at bounding box center [1439, 29] width 171 height 44
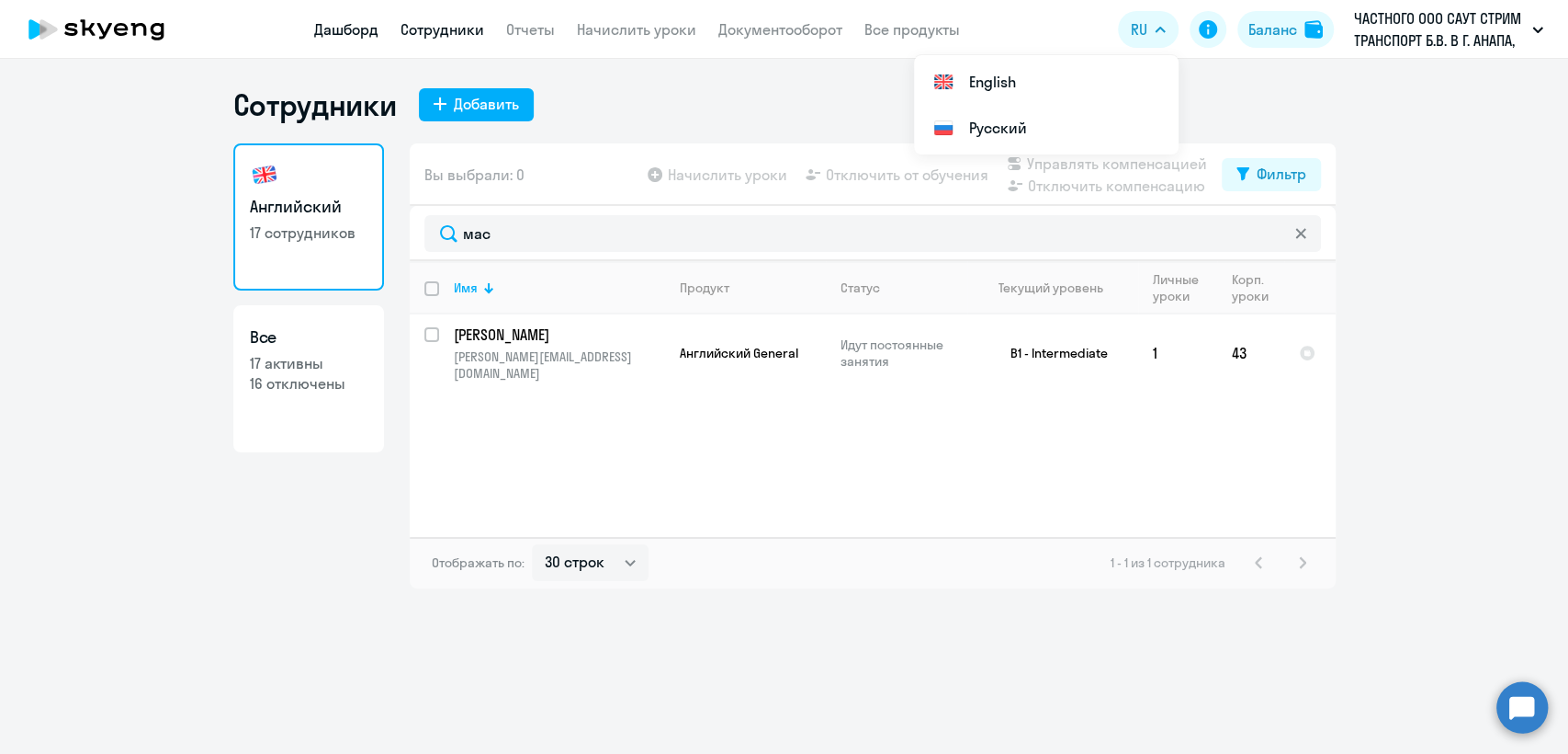
click at [337, 38] on link "Дашборд" at bounding box center [347, 29] width 64 height 19
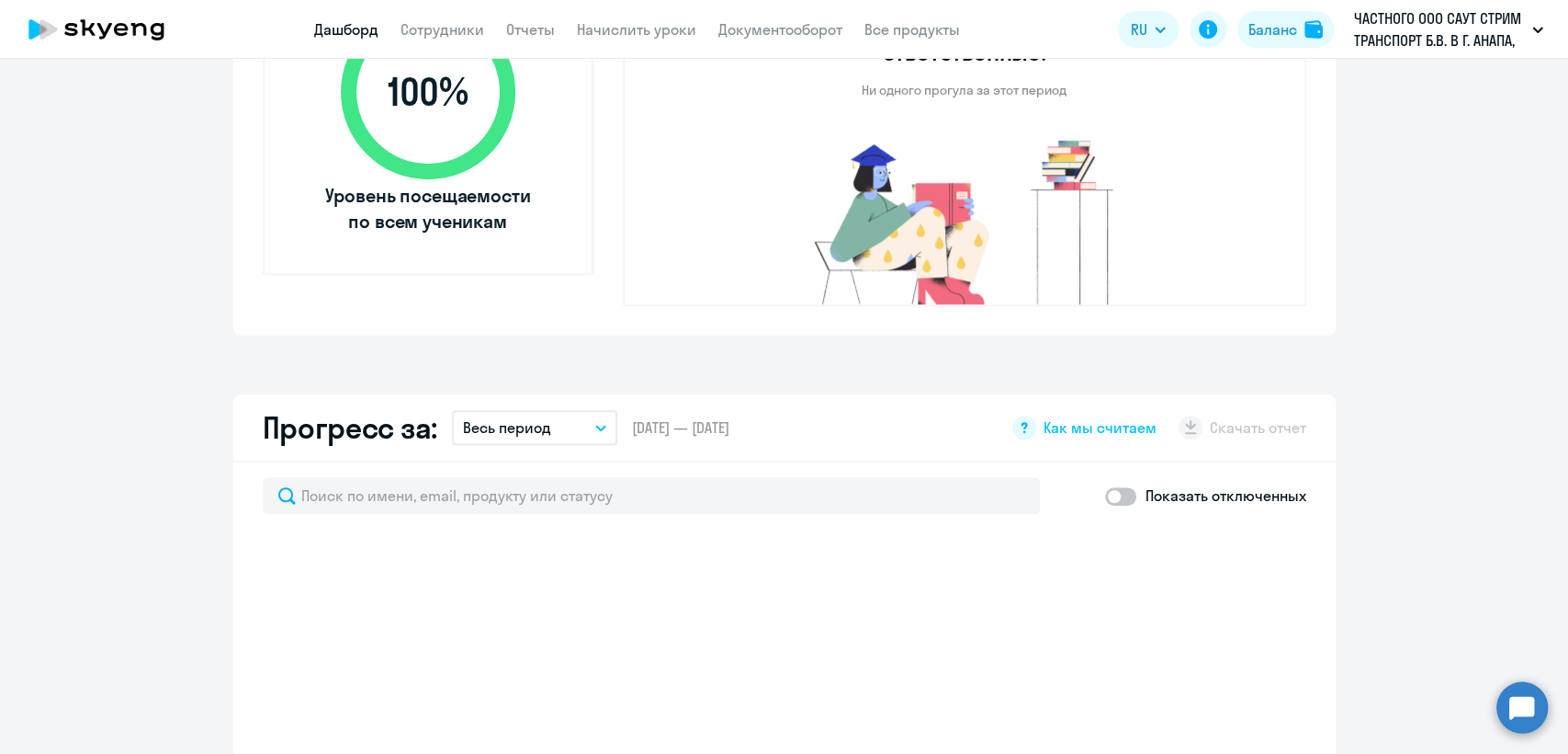
scroll to position [591, 0]
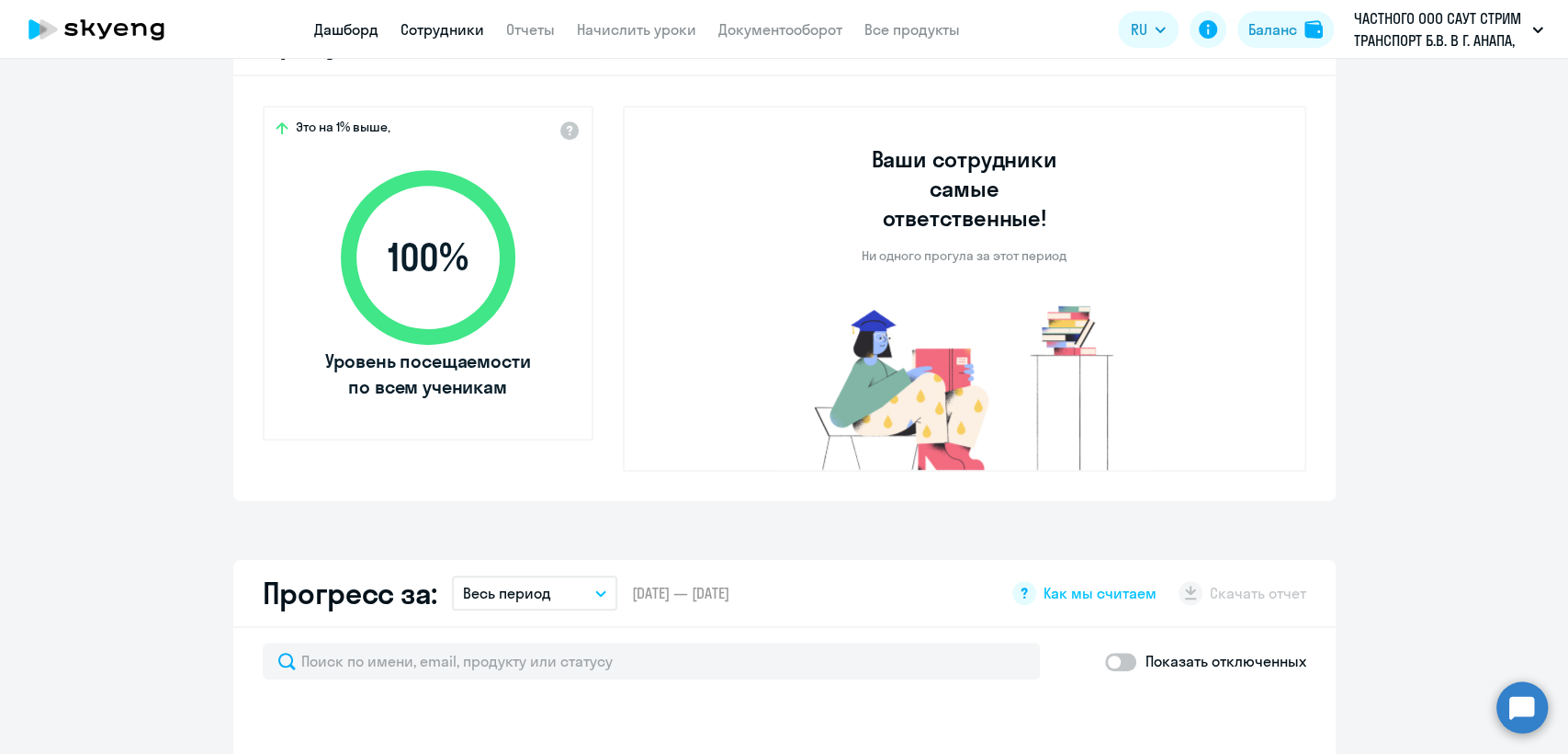
click at [435, 39] on link "Сотрудники" at bounding box center [442, 29] width 84 height 19
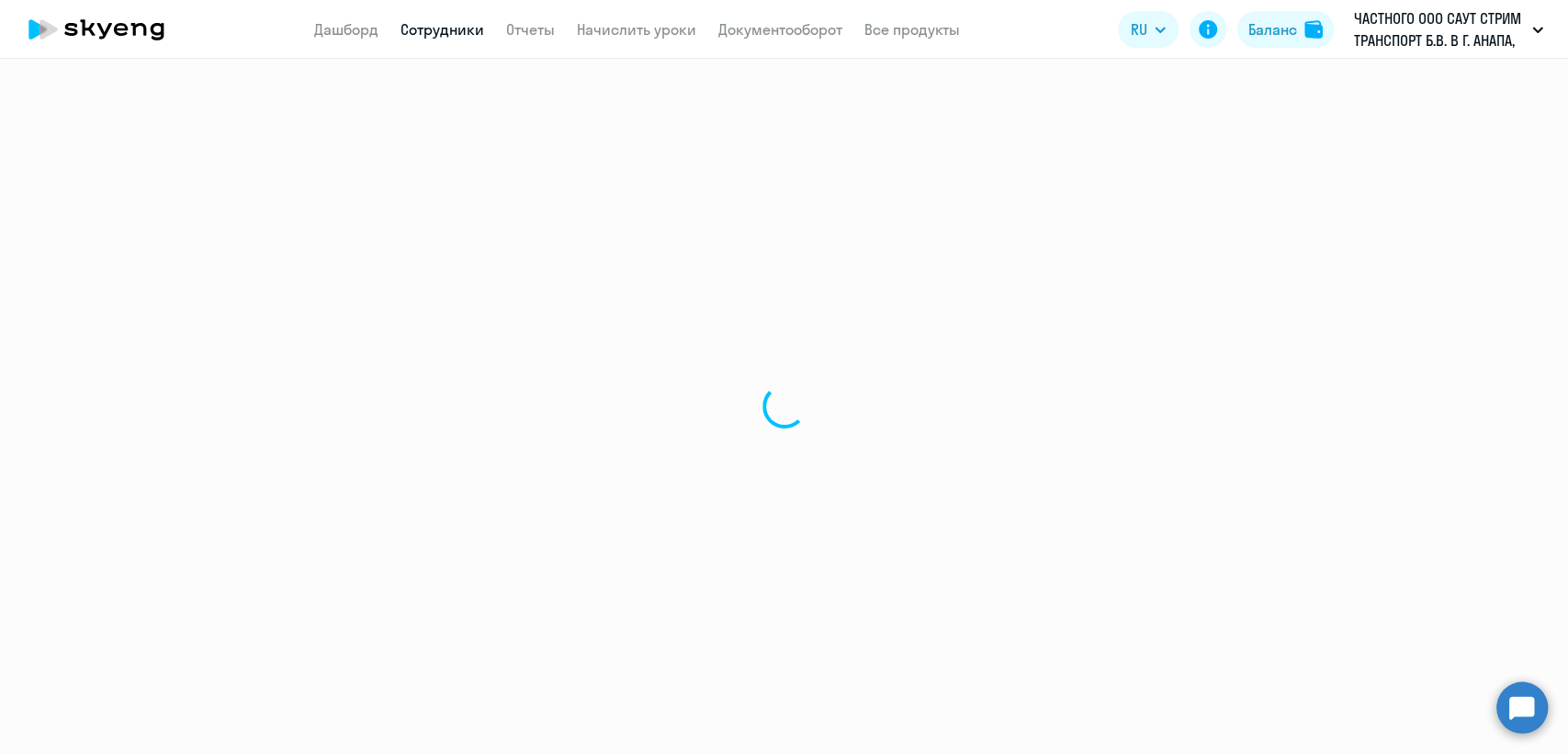
select select "30"
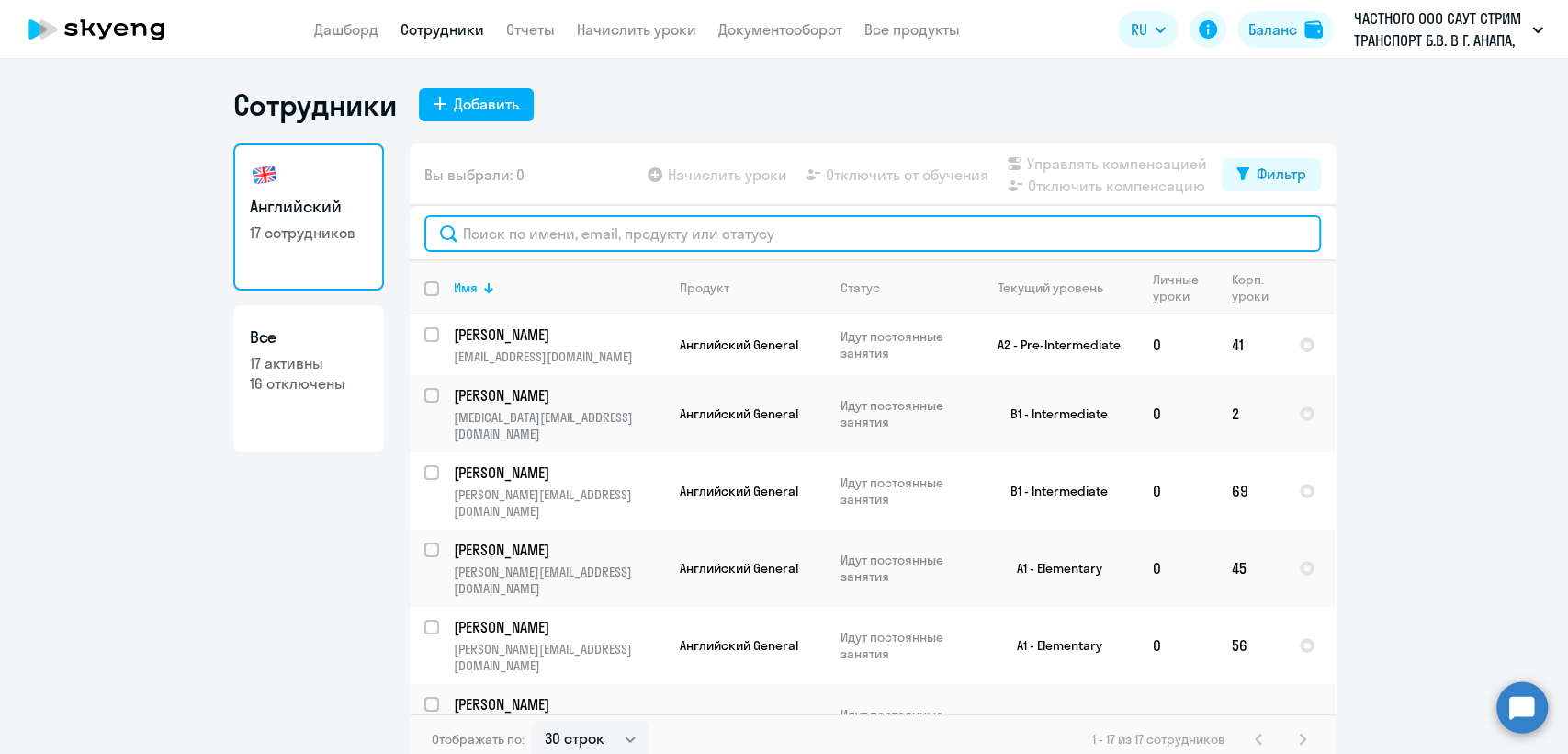
click at [570, 244] on input "text" at bounding box center [873, 233] width 897 height 37
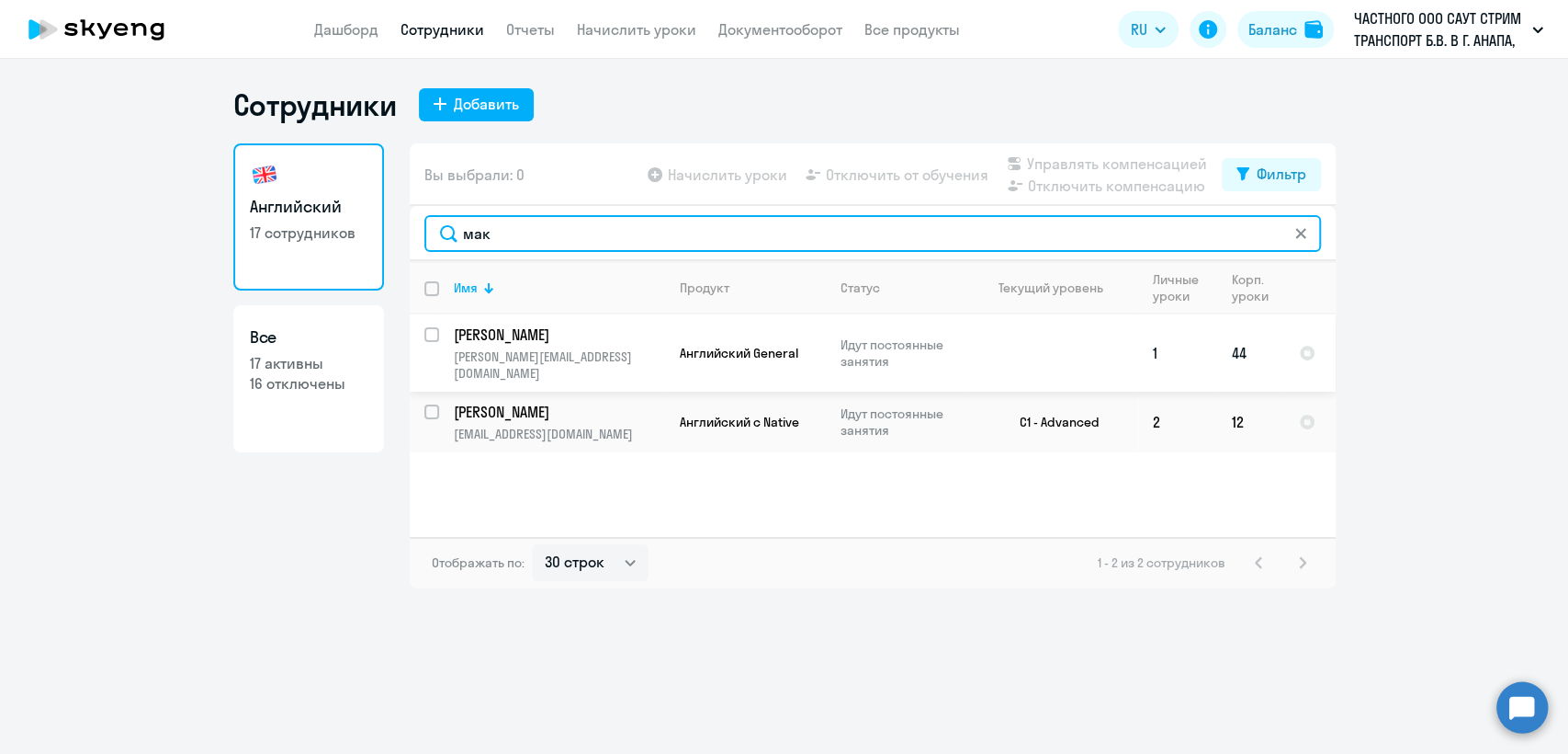
type input "мак"
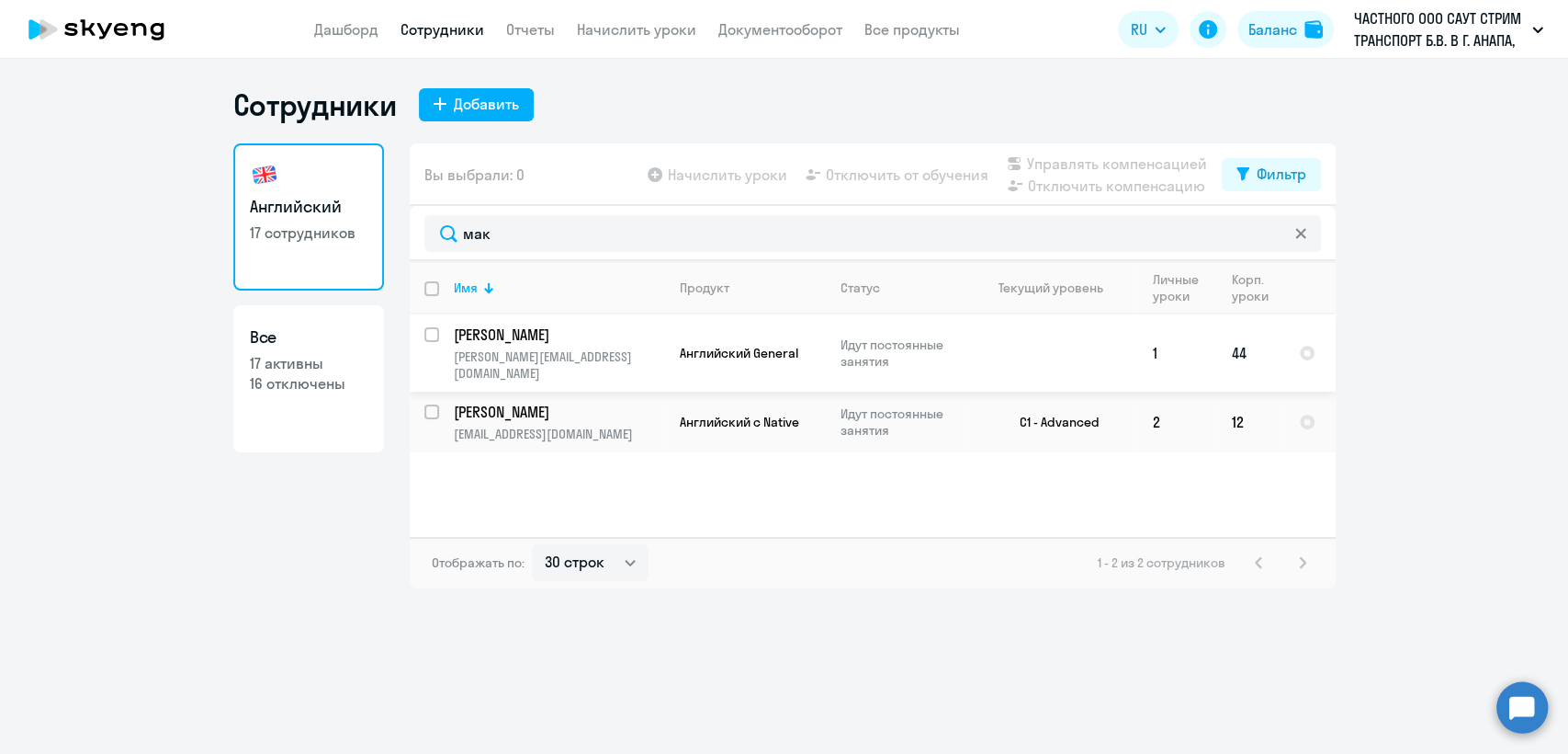
click at [602, 358] on p "[PERSON_NAME][EMAIL_ADDRESS][DOMAIN_NAME]" at bounding box center [559, 365] width 211 height 33
select select "english"
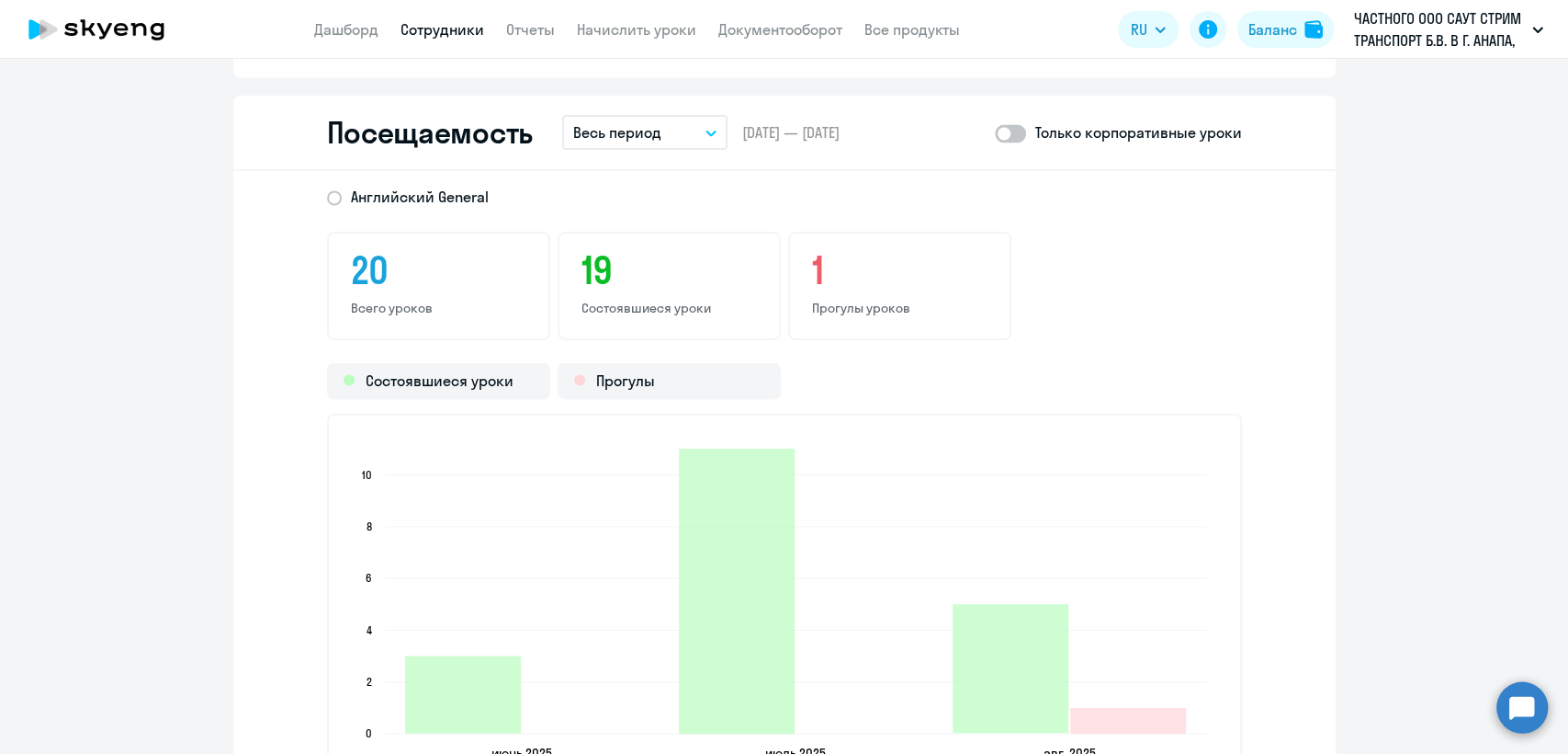
scroll to position [2042, 0]
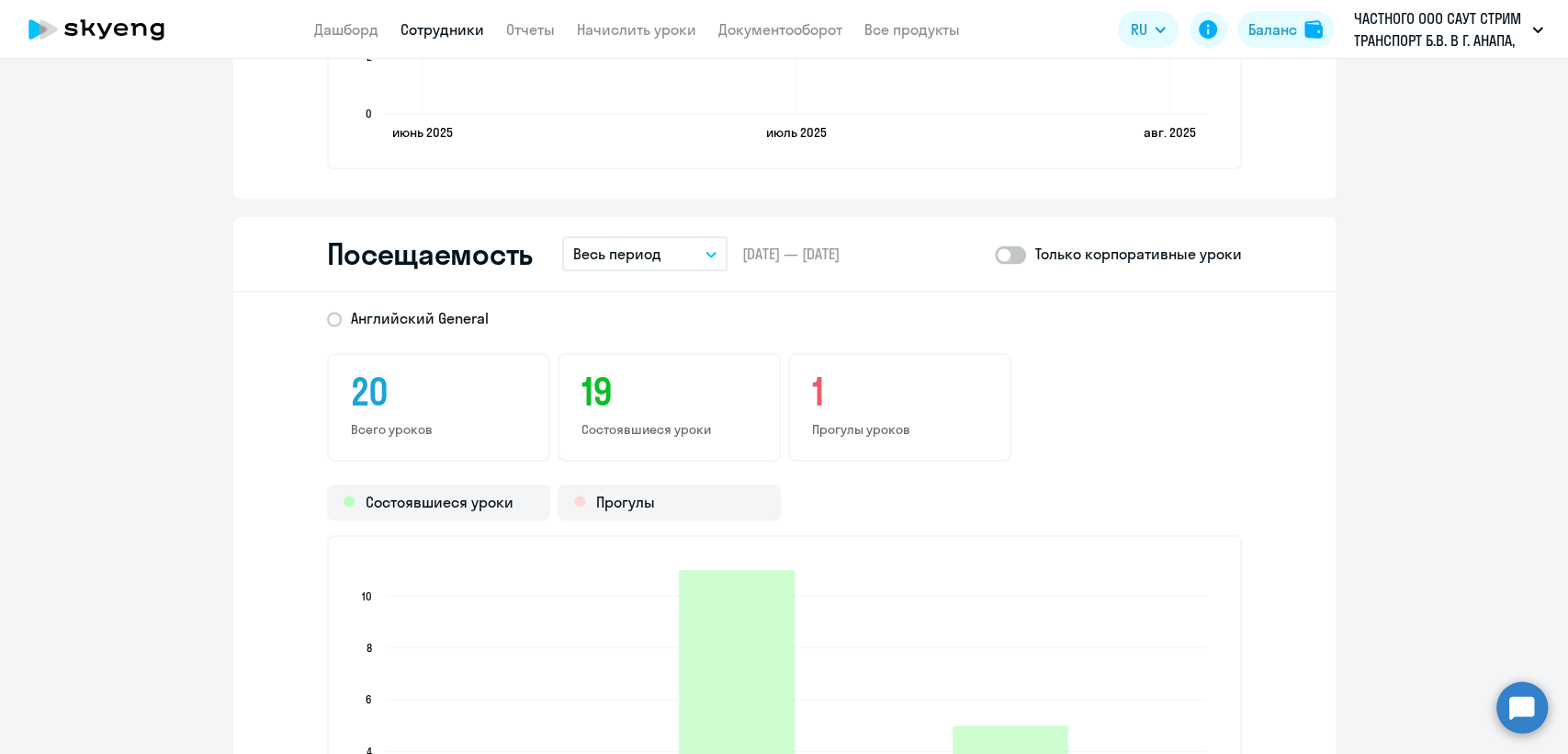
click at [706, 251] on icon "button" at bounding box center [711, 254] width 11 height 7
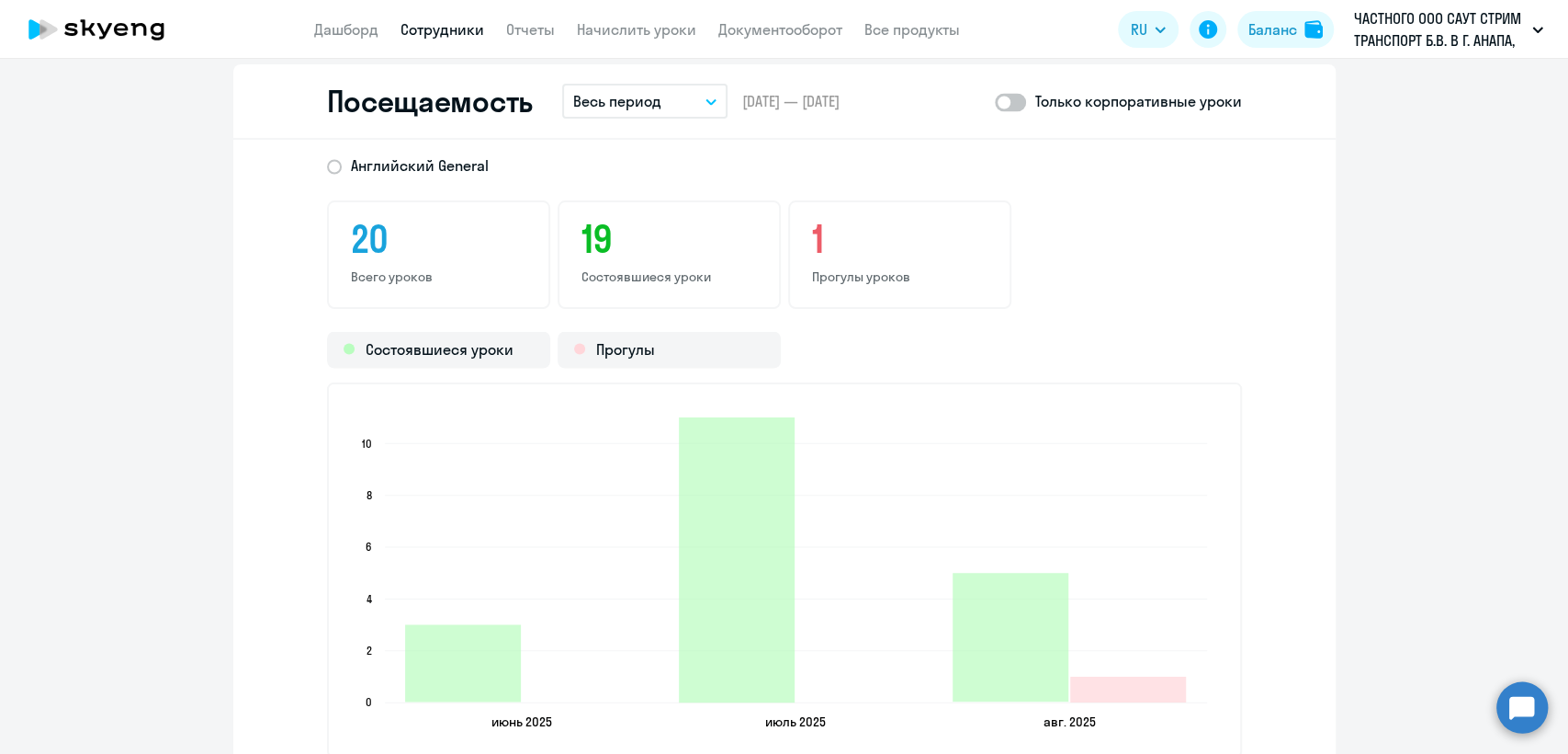
scroll to position [2349, 0]
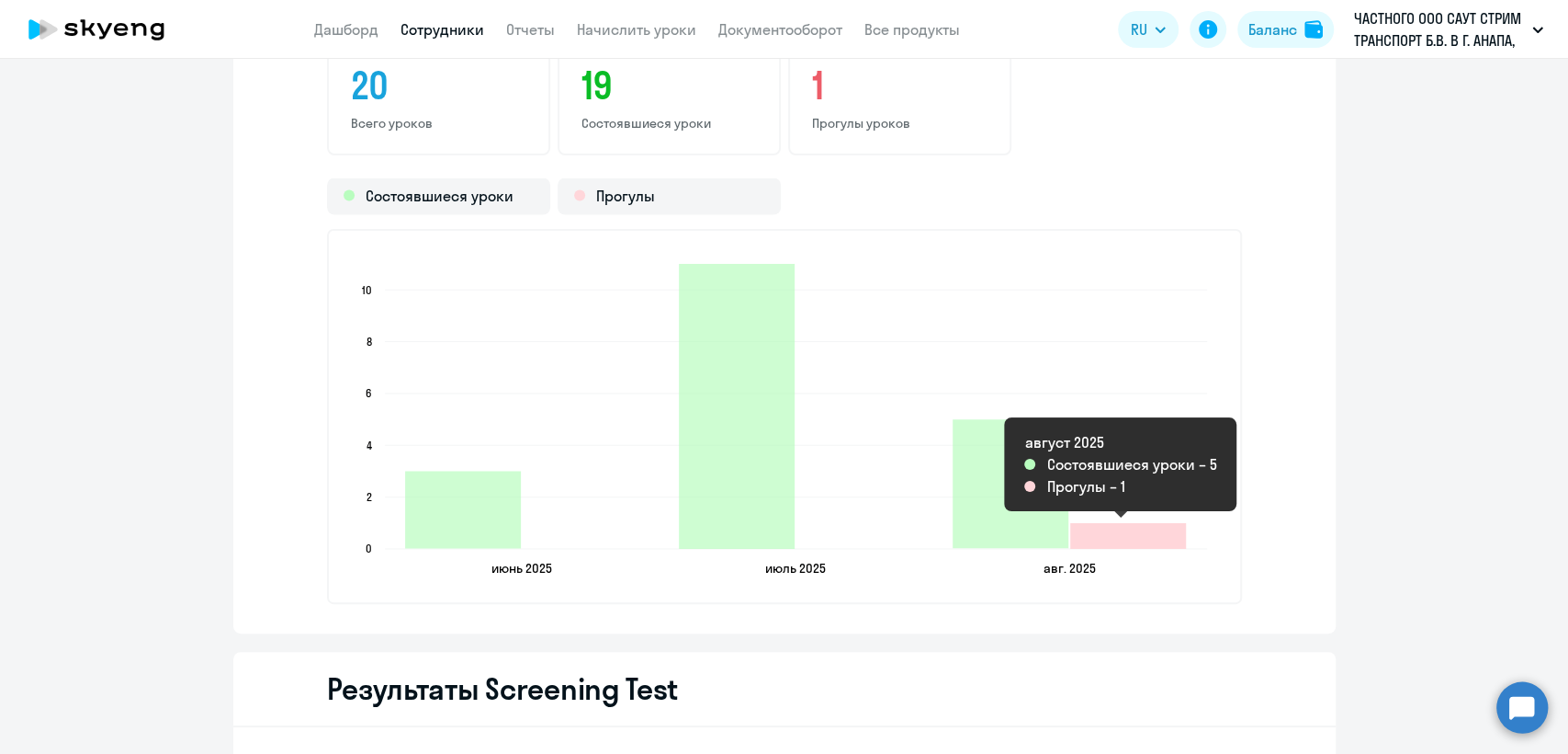
click at [1104, 538] on icon "2025-08-06T21:00:00.000Z Прогулы 1" at bounding box center [1128, 535] width 116 height 25
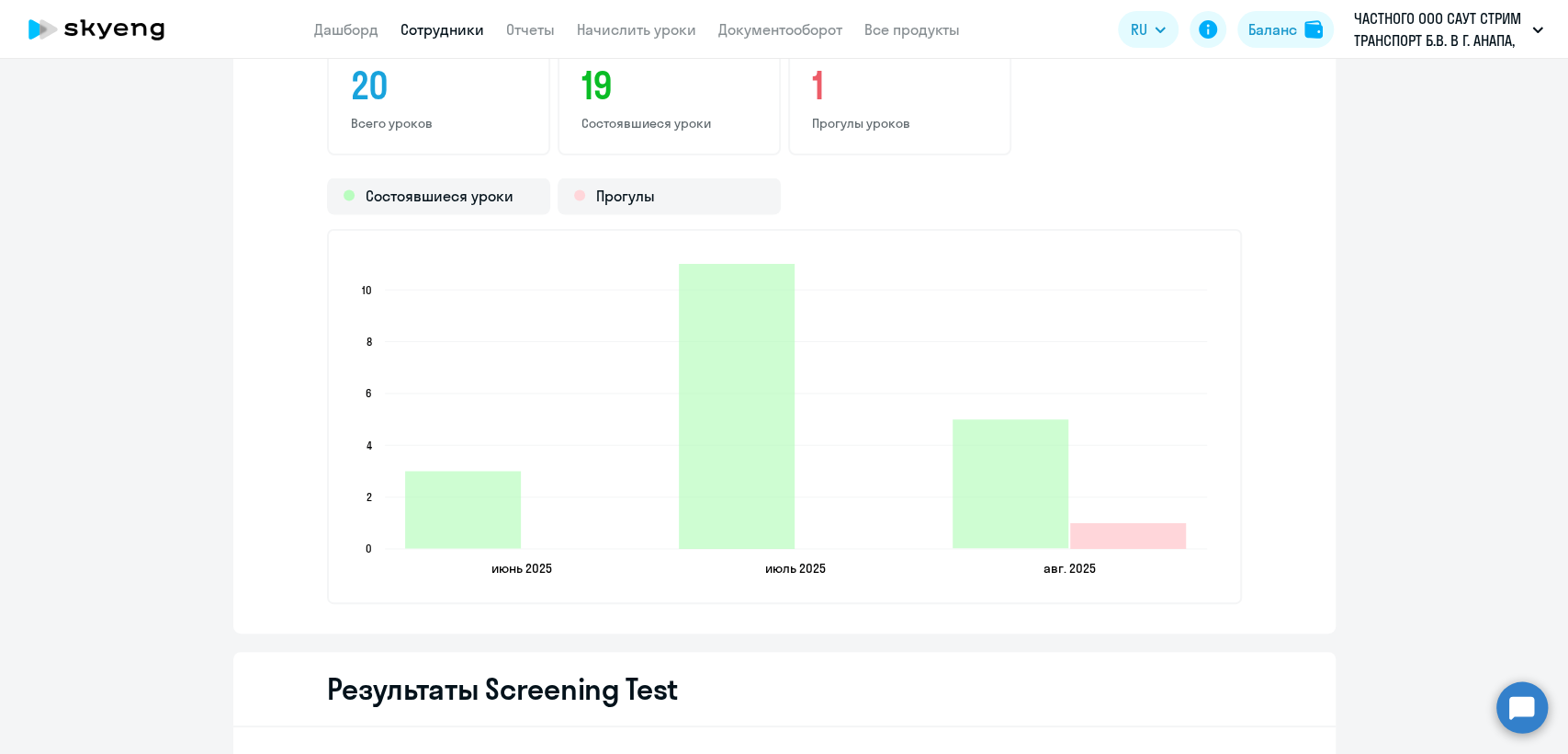
click at [1102, 537] on icon "2025-08-06T21:00:00.000Z Прогулы 1" at bounding box center [1128, 535] width 116 height 25
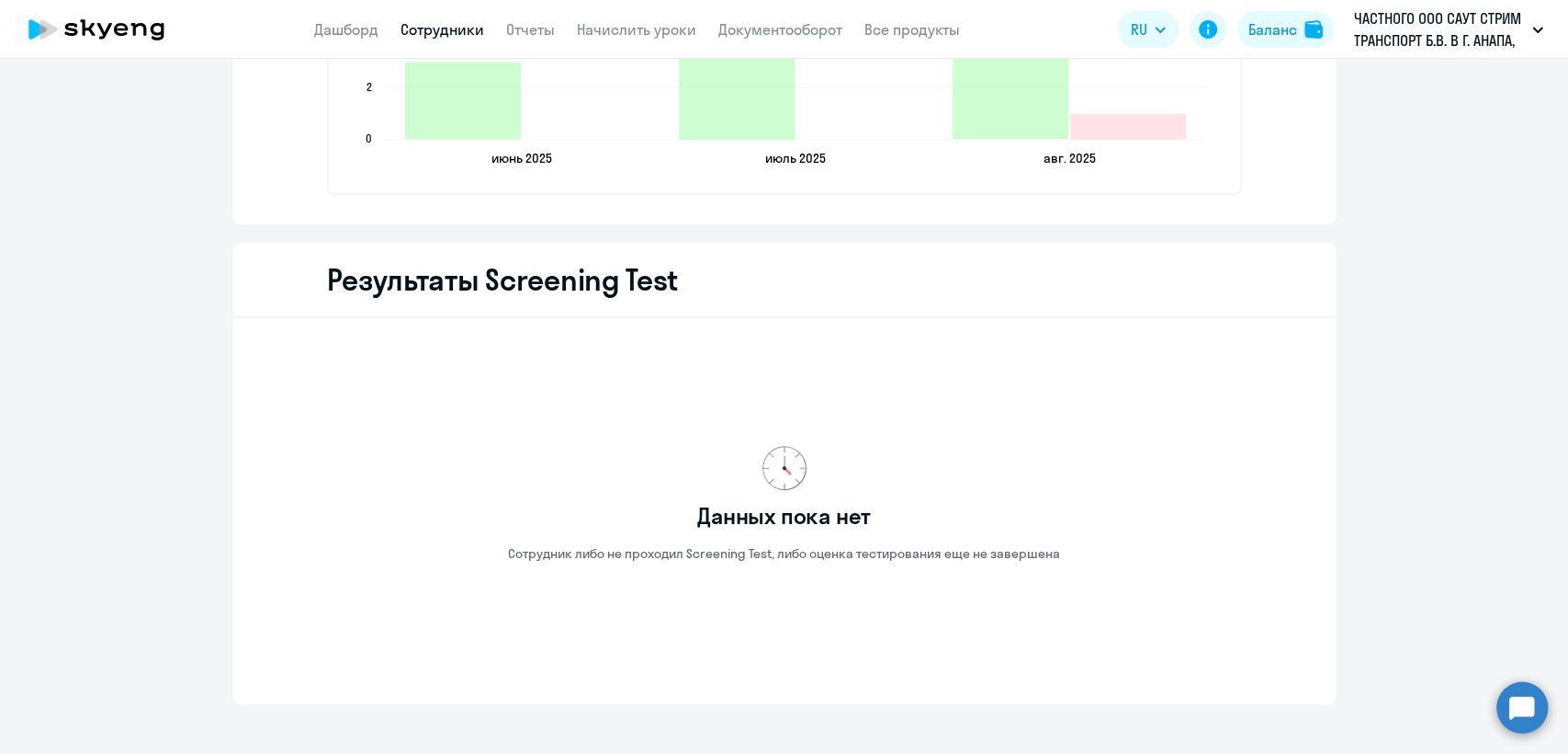
scroll to position [2450, 0]
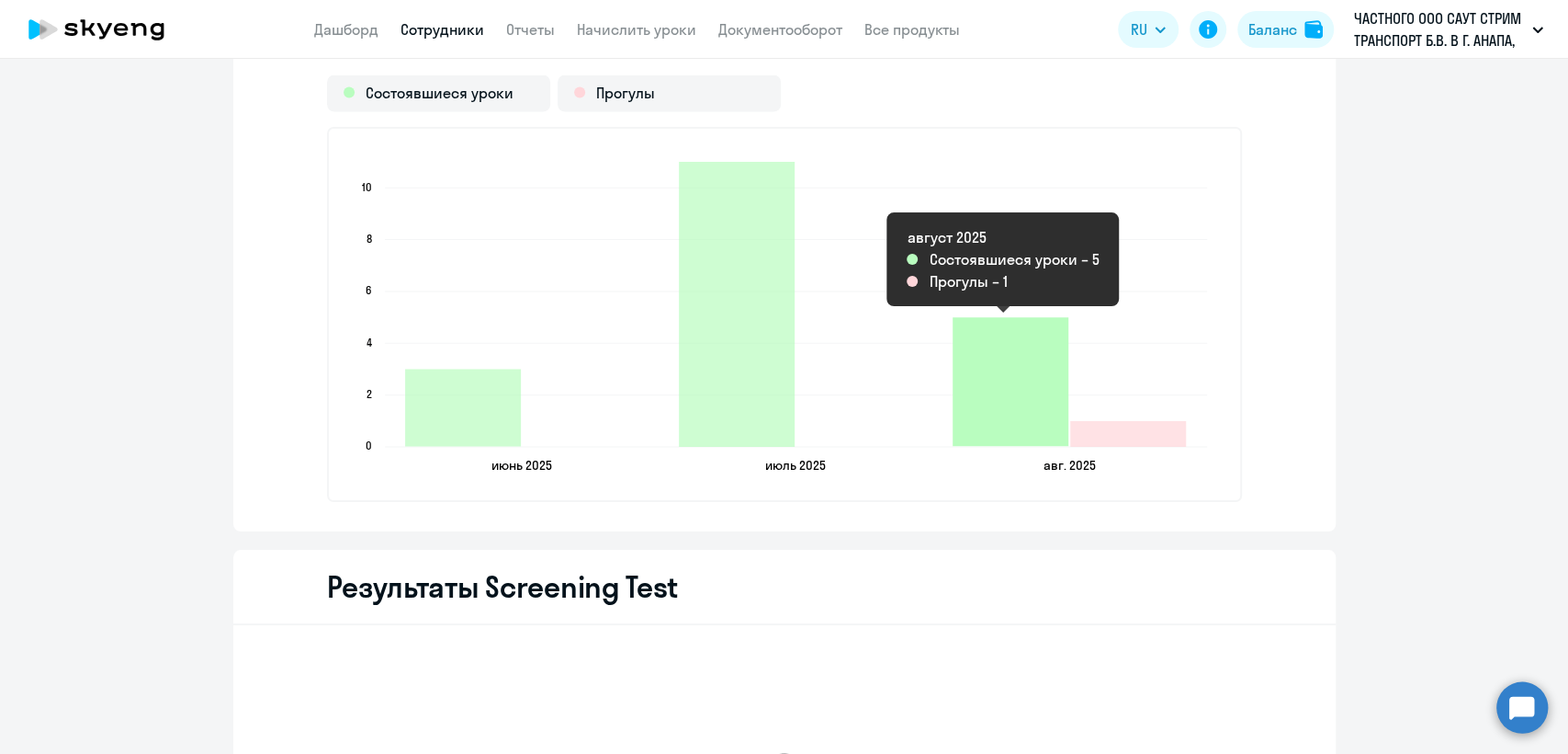
click at [1028, 367] on icon "2025-08-06T21:00:00.000Z Состоявшиеся уроки 5" at bounding box center [1011, 382] width 116 height 129
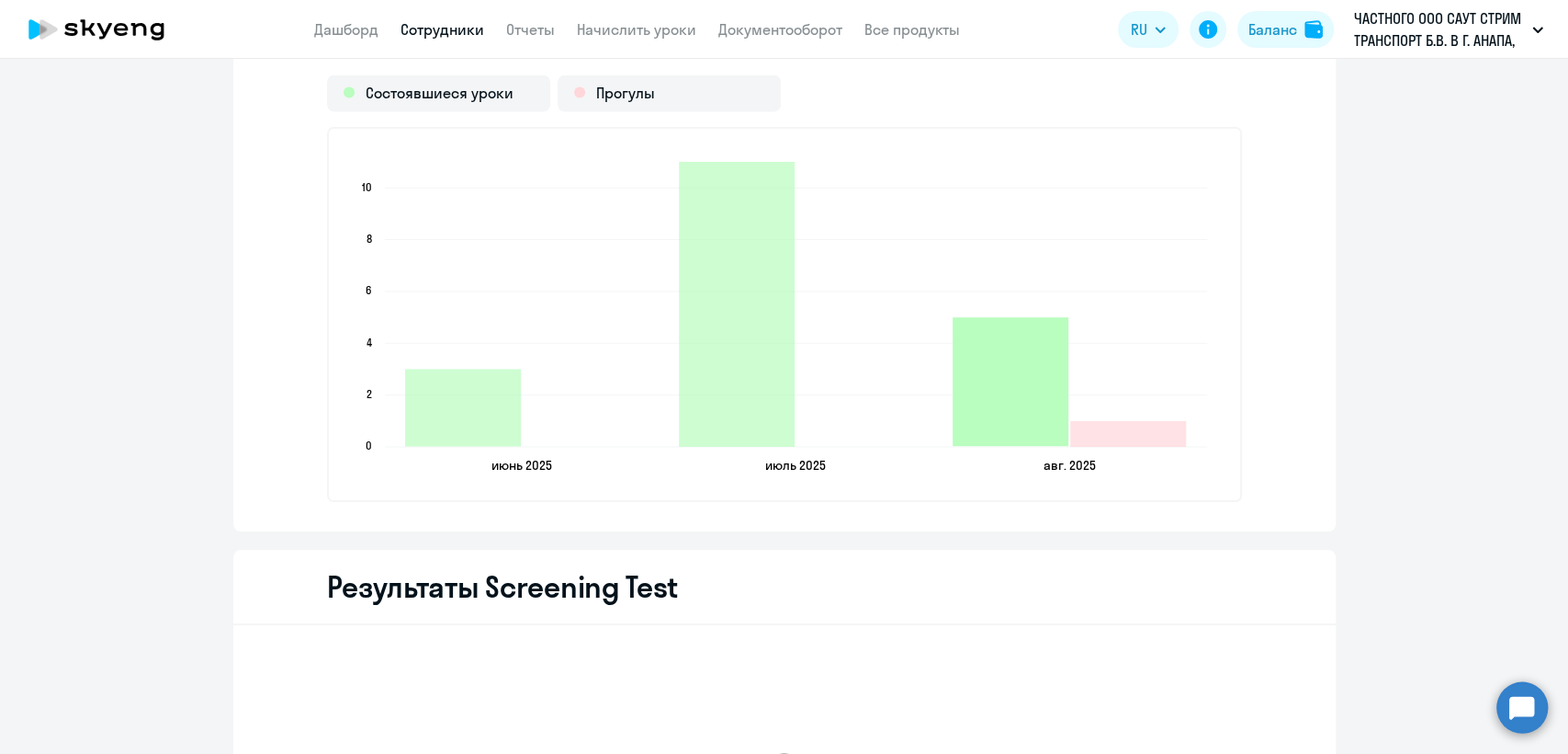
click at [993, 412] on icon "2025-08-06T21:00:00.000Z Состоявшиеся уроки 5" at bounding box center [1011, 382] width 116 height 129
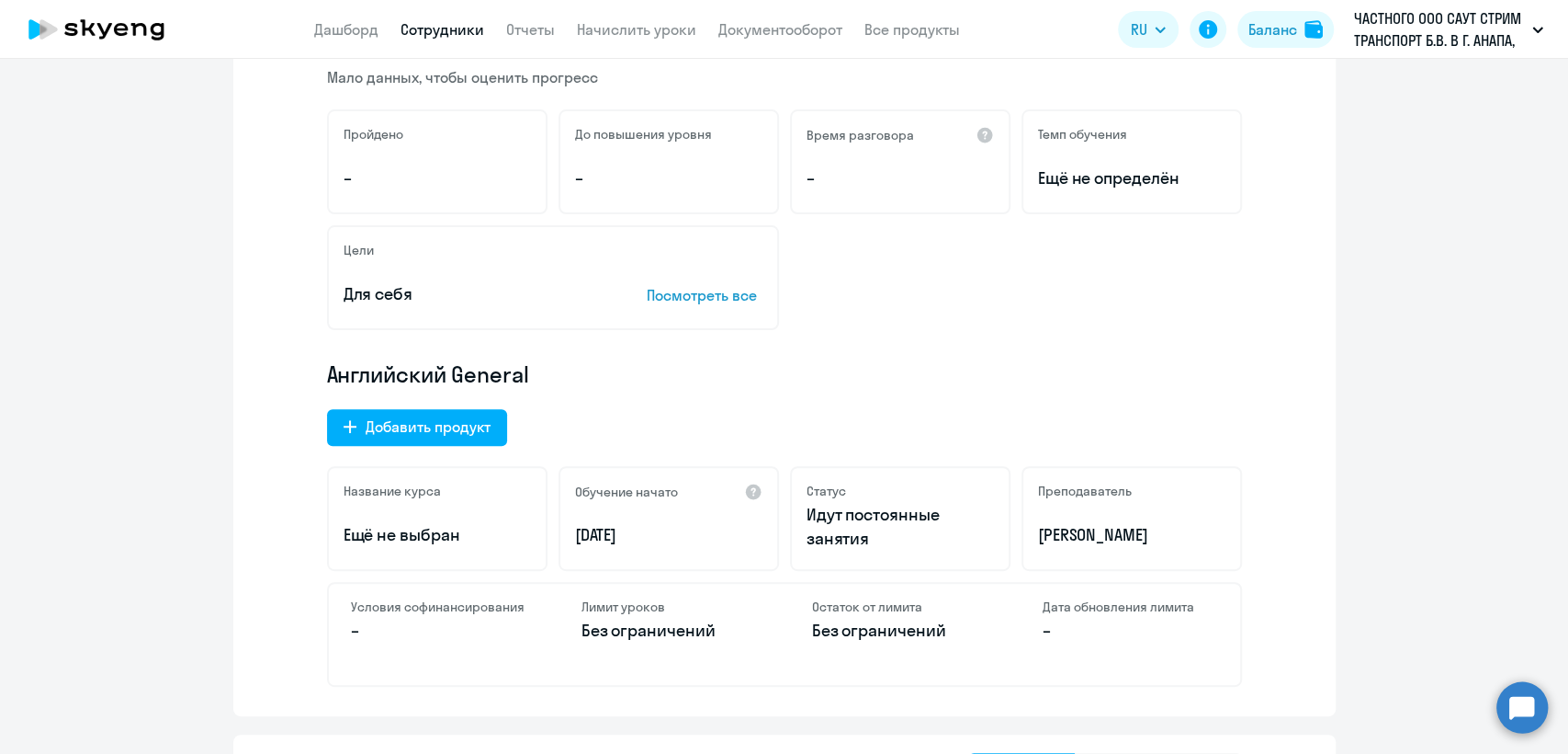
scroll to position [0, 0]
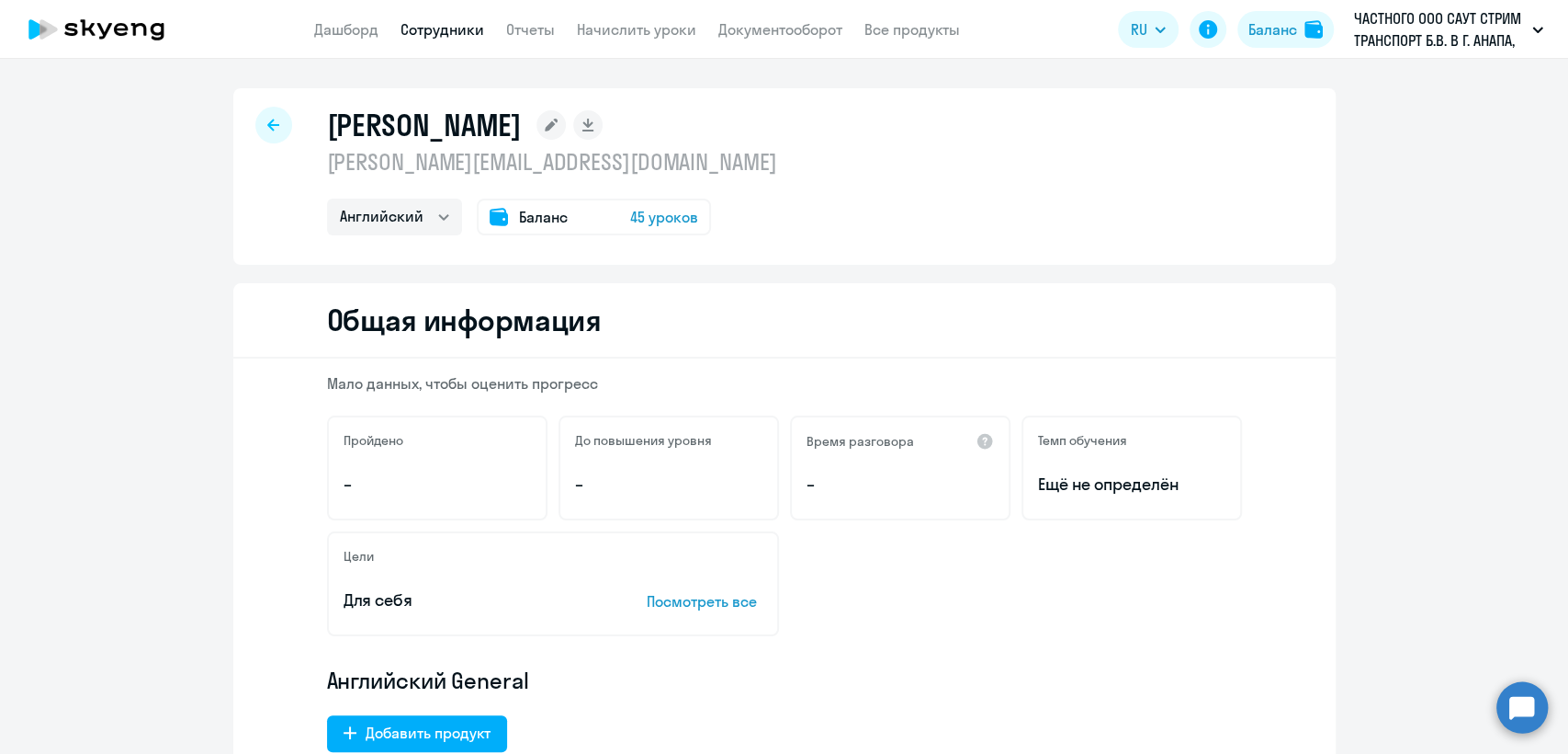
click at [507, 171] on p "[PERSON_NAME][EMAIL_ADDRESS][DOMAIN_NAME]" at bounding box center [552, 162] width 450 height 29
copy p "[PERSON_NAME][EMAIL_ADDRESS][DOMAIN_NAME]"
